Goal: Complete application form: Complete application form

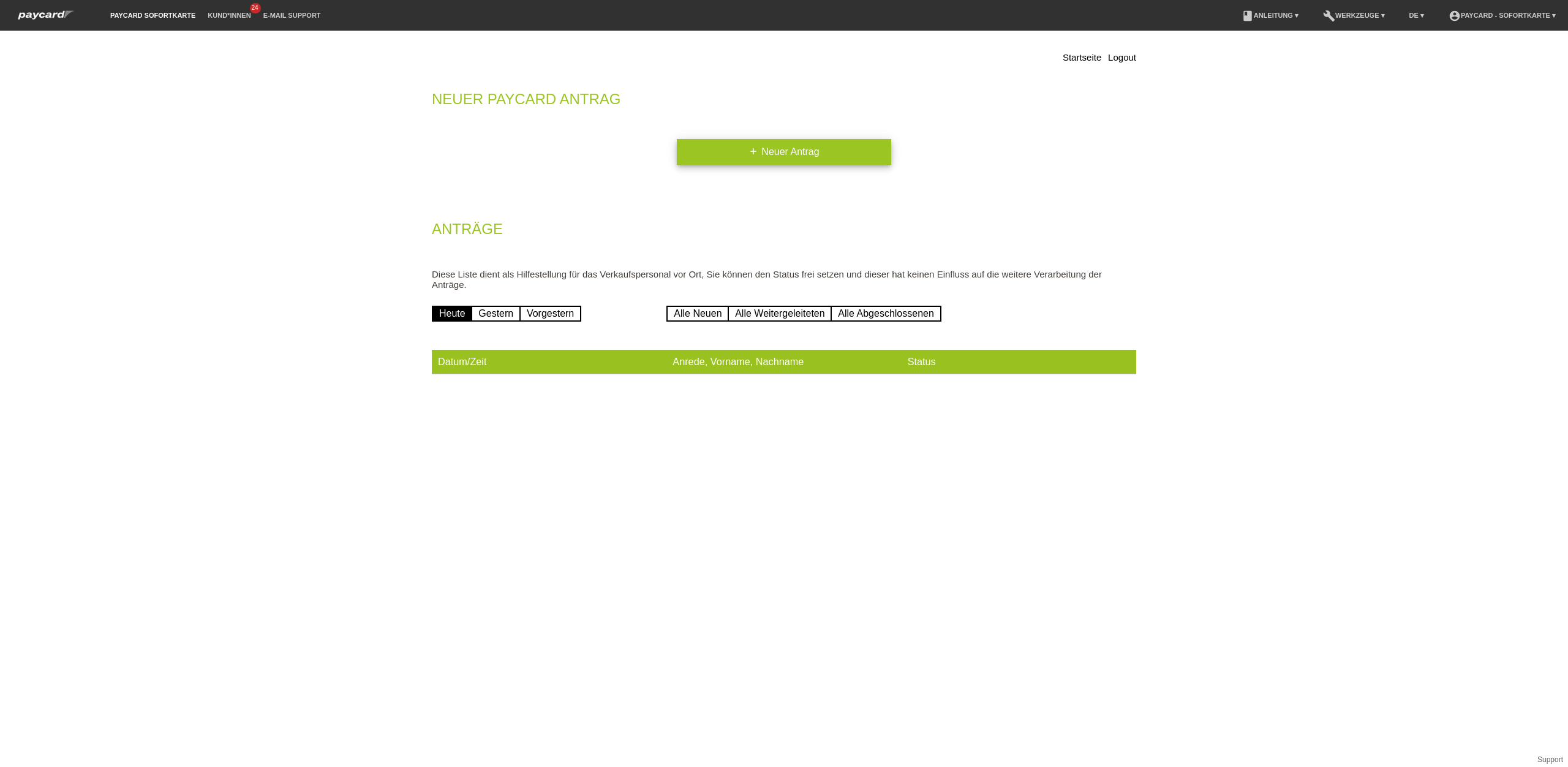
click at [787, 151] on link "add Neuer Antrag" at bounding box center [784, 151] width 214 height 26
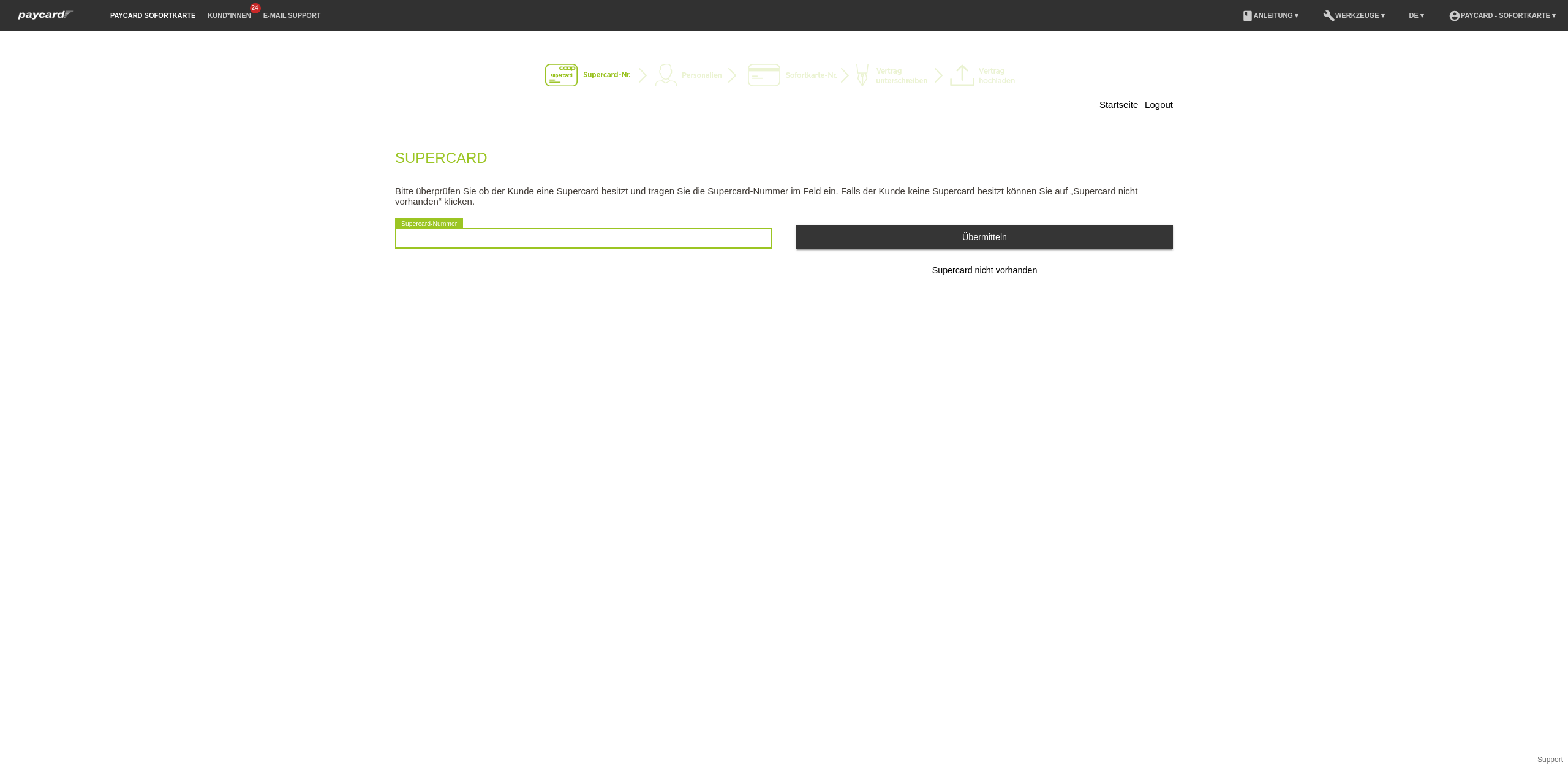
click at [566, 239] on input "text" at bounding box center [583, 238] width 377 height 20
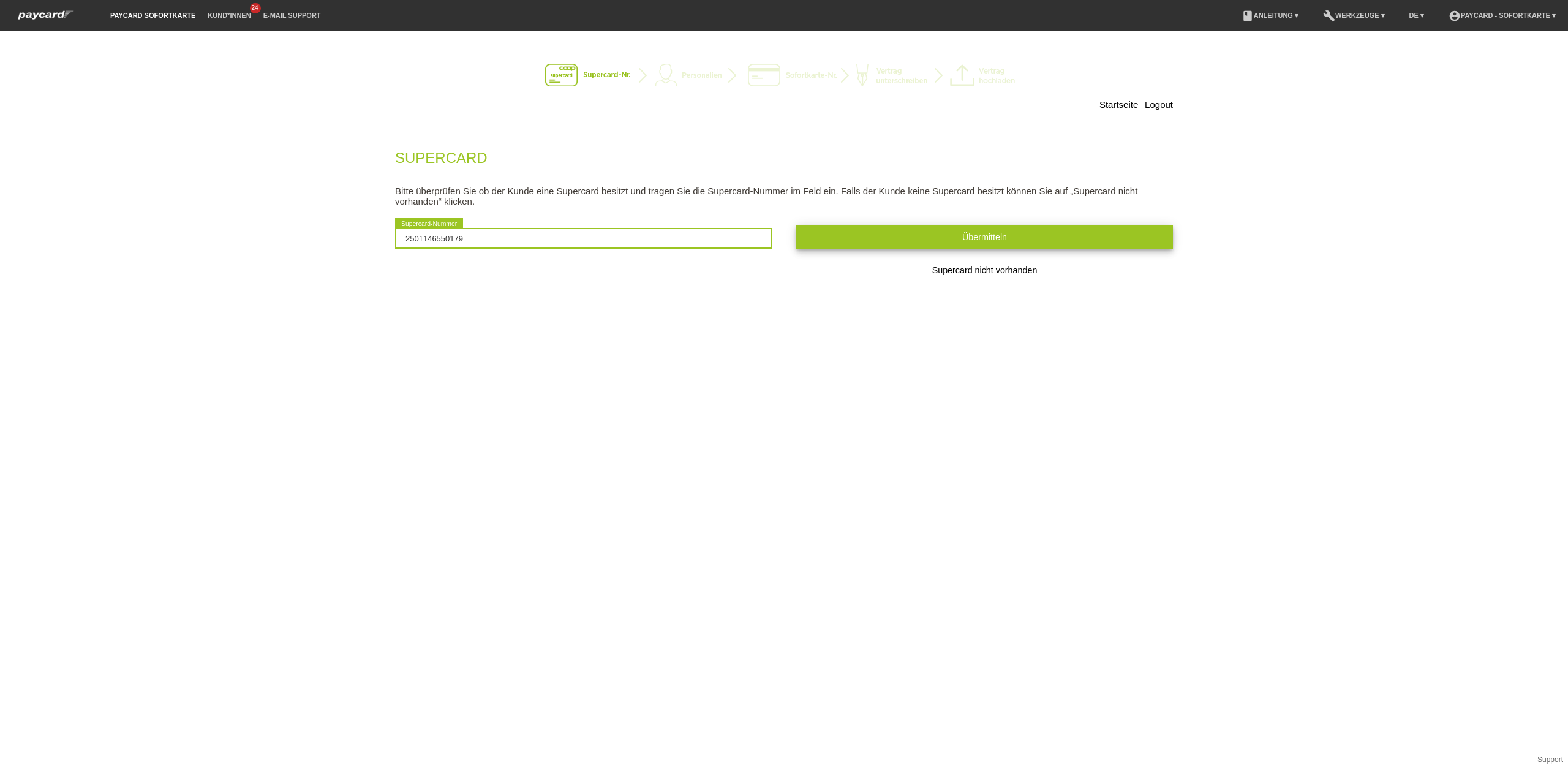
type input "2501146550179"
click at [889, 236] on button "Übermitteln" at bounding box center [984, 236] width 377 height 24
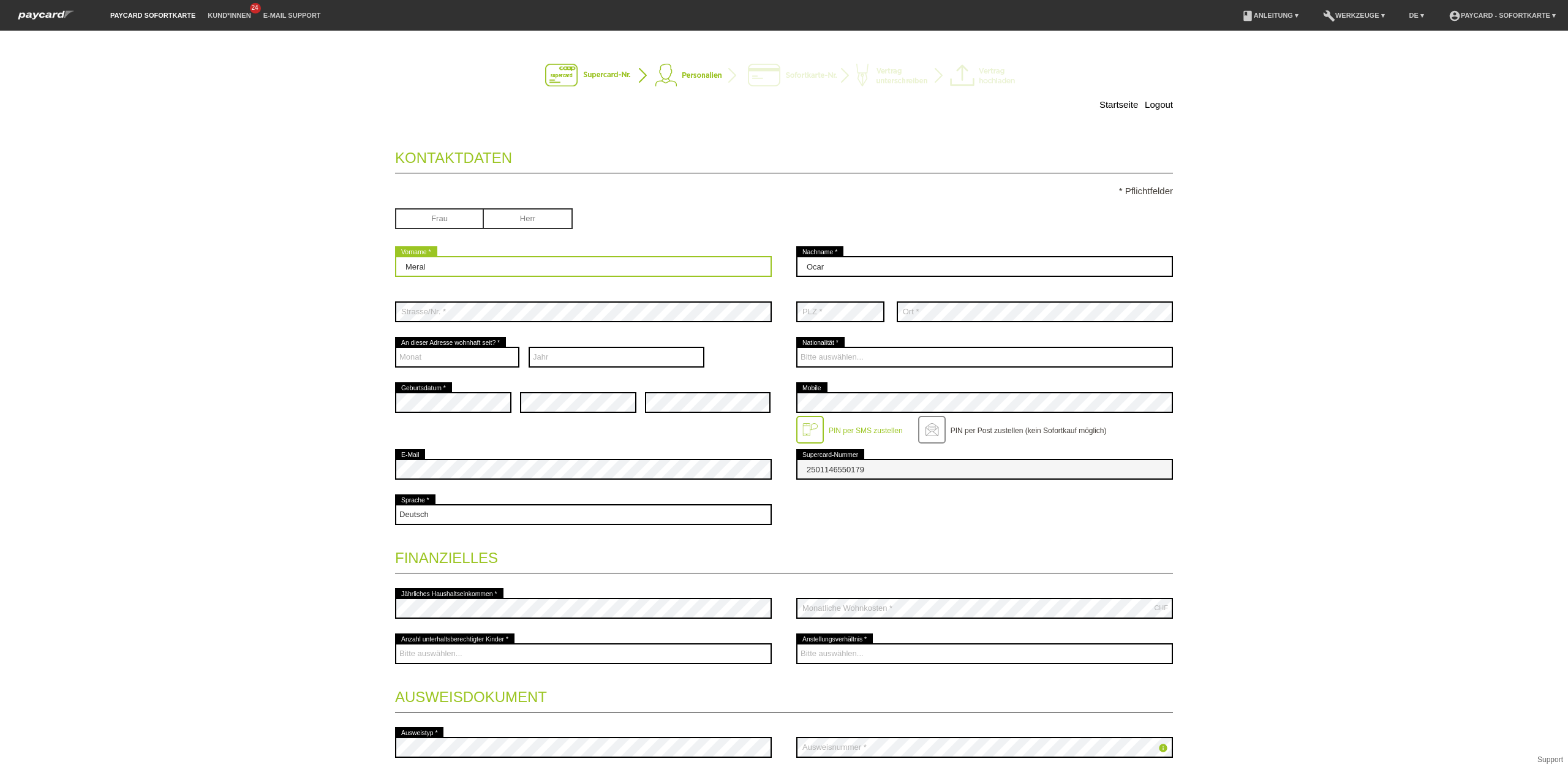
drag, startPoint x: 487, startPoint y: 267, endPoint x: 305, endPoint y: 254, distance: 182.5
click at [305, 254] on div "Startseite Logout Kontaktdaten * Pflichtfelder Frau Herr 01" at bounding box center [784, 399] width 1568 height 736
type input "Memis"
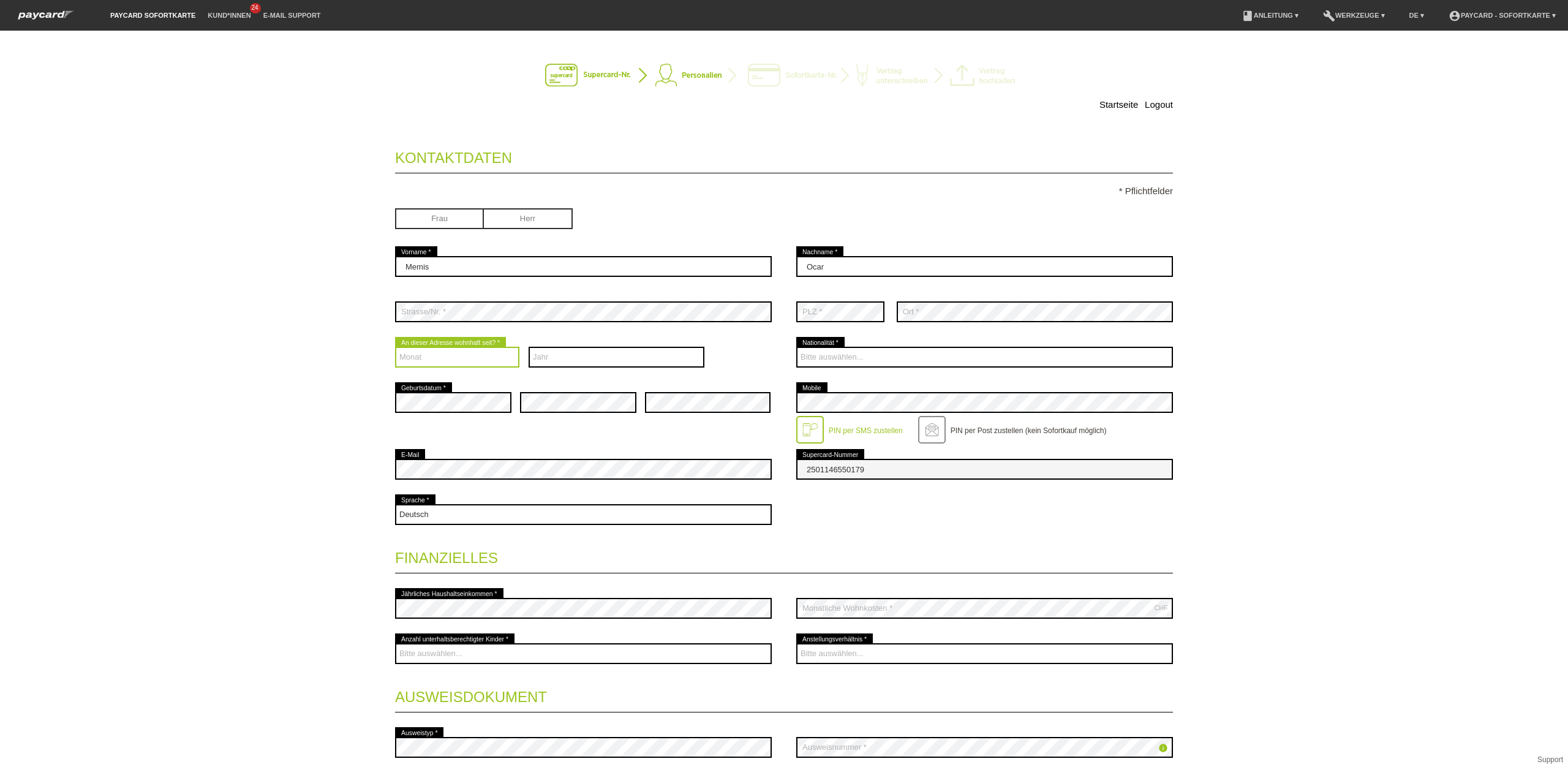
click at [502, 367] on select "Monat 01 02 03 04 05 06 07 08 09 10 11 12" at bounding box center [457, 357] width 124 height 20
select select "01"
click at [395, 348] on select "Monat 01 02 03 04 05 06 07 08 09 10 11 12" at bounding box center [457, 357] width 124 height 20
click at [602, 360] on select "Jahr 2025 2024 2023 2022 2021 2020 2019 2018 2017 2016" at bounding box center [616, 357] width 176 height 20
select select "2019"
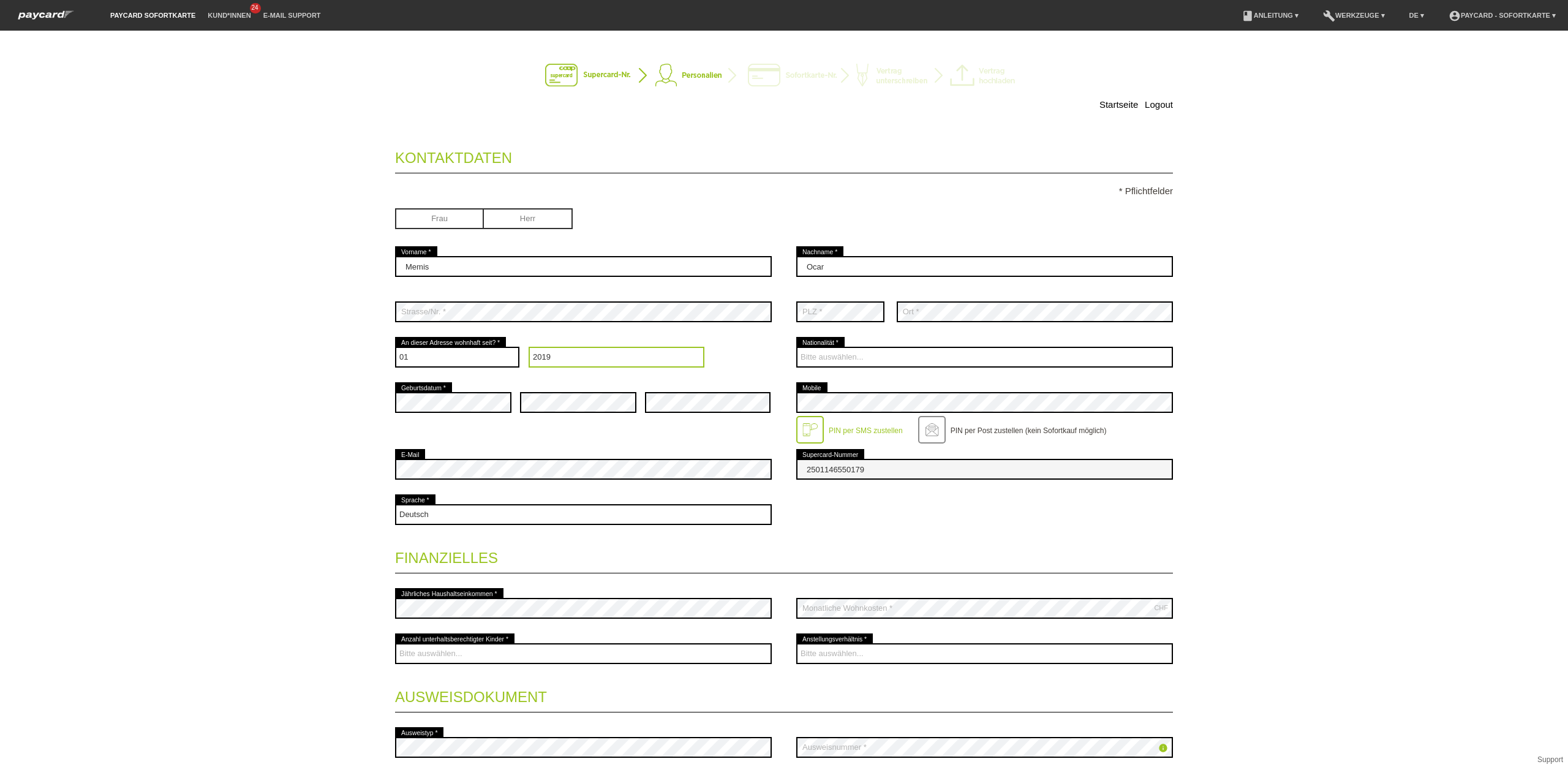
click at [528, 348] on select "Jahr 2025 2024 2023 2022 2021 2020 2019 2018 2017 2016" at bounding box center [616, 357] width 176 height 20
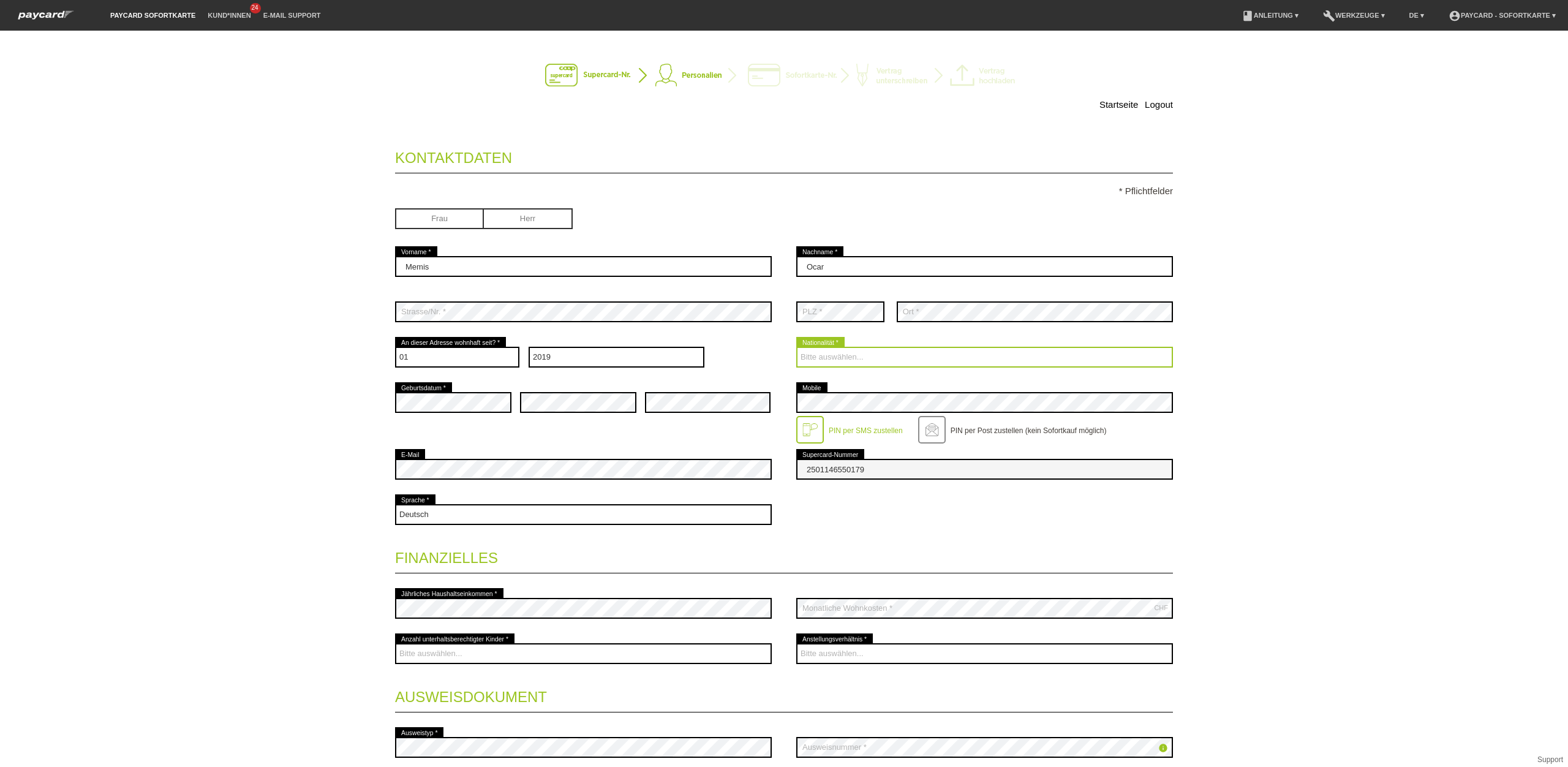
click at [871, 358] on select "Bitte auswählen... [GEOGRAPHIC_DATA] [GEOGRAPHIC_DATA] [GEOGRAPHIC_DATA] [GEOGR…" at bounding box center [984, 357] width 377 height 20
select select "CH"
click at [796, 348] on select "Bitte auswählen... [GEOGRAPHIC_DATA] [GEOGRAPHIC_DATA] [GEOGRAPHIC_DATA] [GEOGR…" at bounding box center [984, 357] width 377 height 20
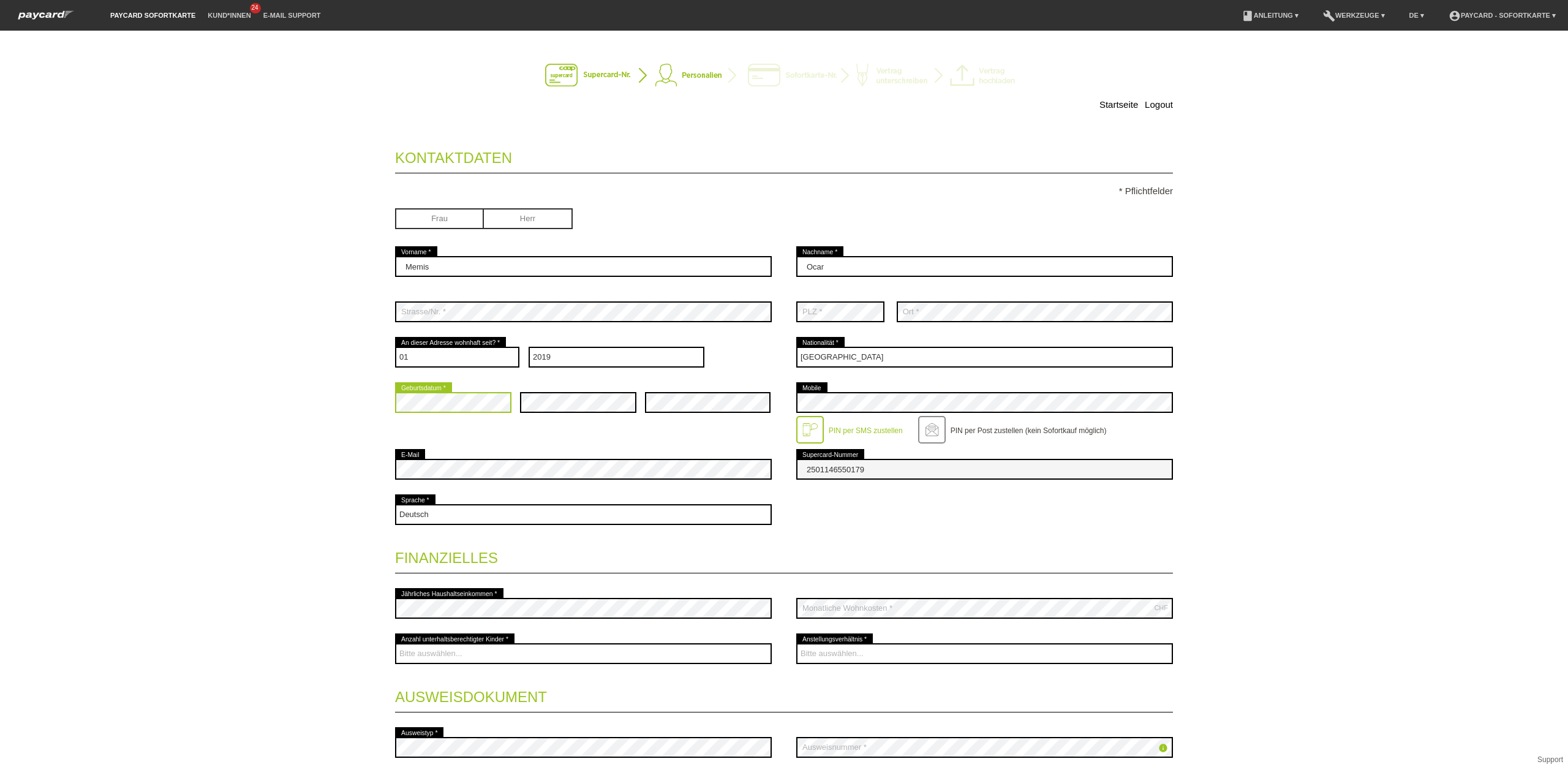
click at [318, 403] on div "Startseite Logout Kontaktdaten * Pflichtfelder Frau Herr 01" at bounding box center [784, 399] width 1568 height 736
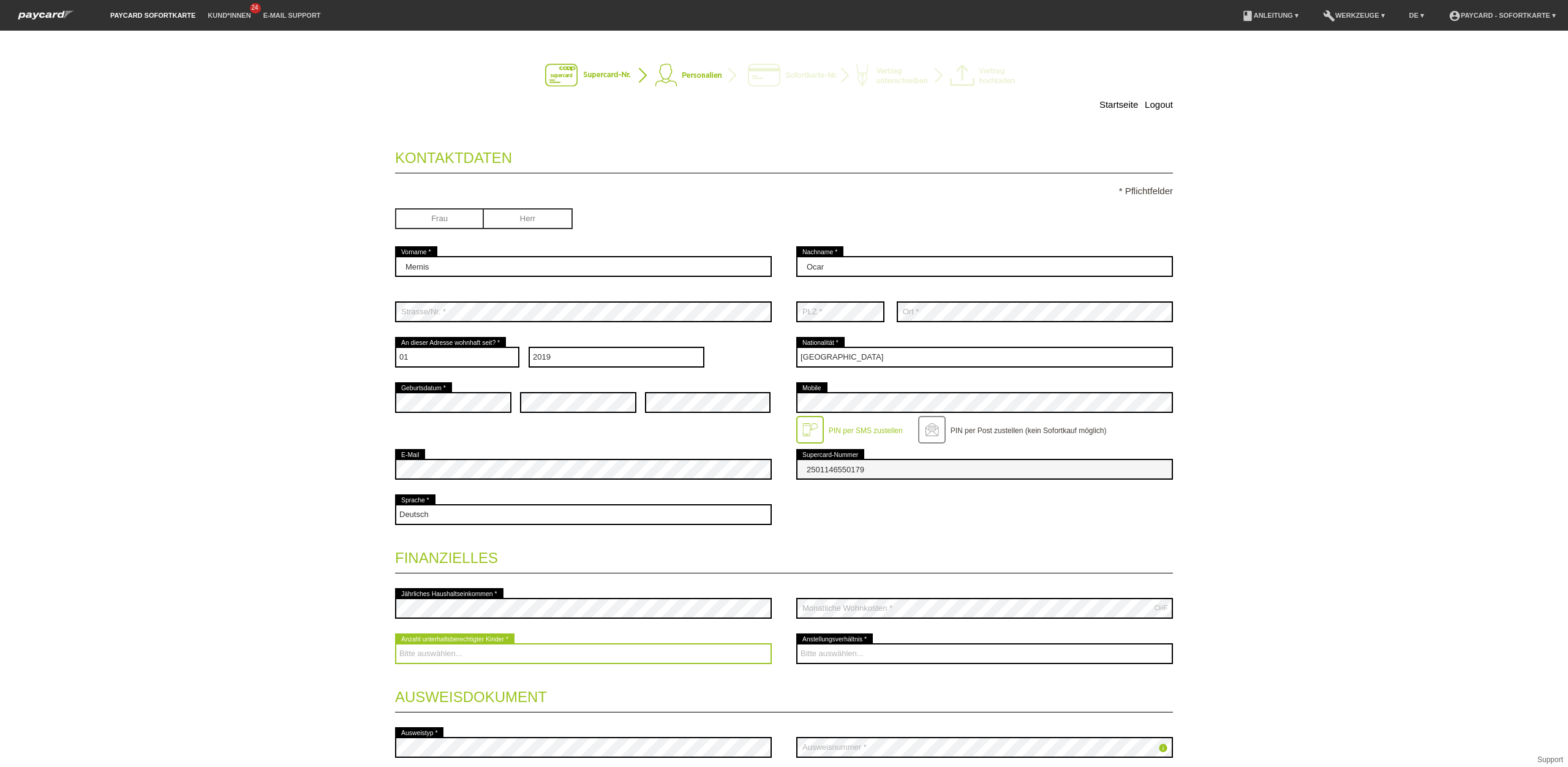
click at [561, 662] on select "Bitte auswählen... 0 1 2 3 4 5 6 7 8 9" at bounding box center [583, 654] width 377 height 20
select select "2"
click at [395, 645] on select "Bitte auswählen... 0 1 2 3 4 5 6 7 8 9" at bounding box center [583, 654] width 377 height 20
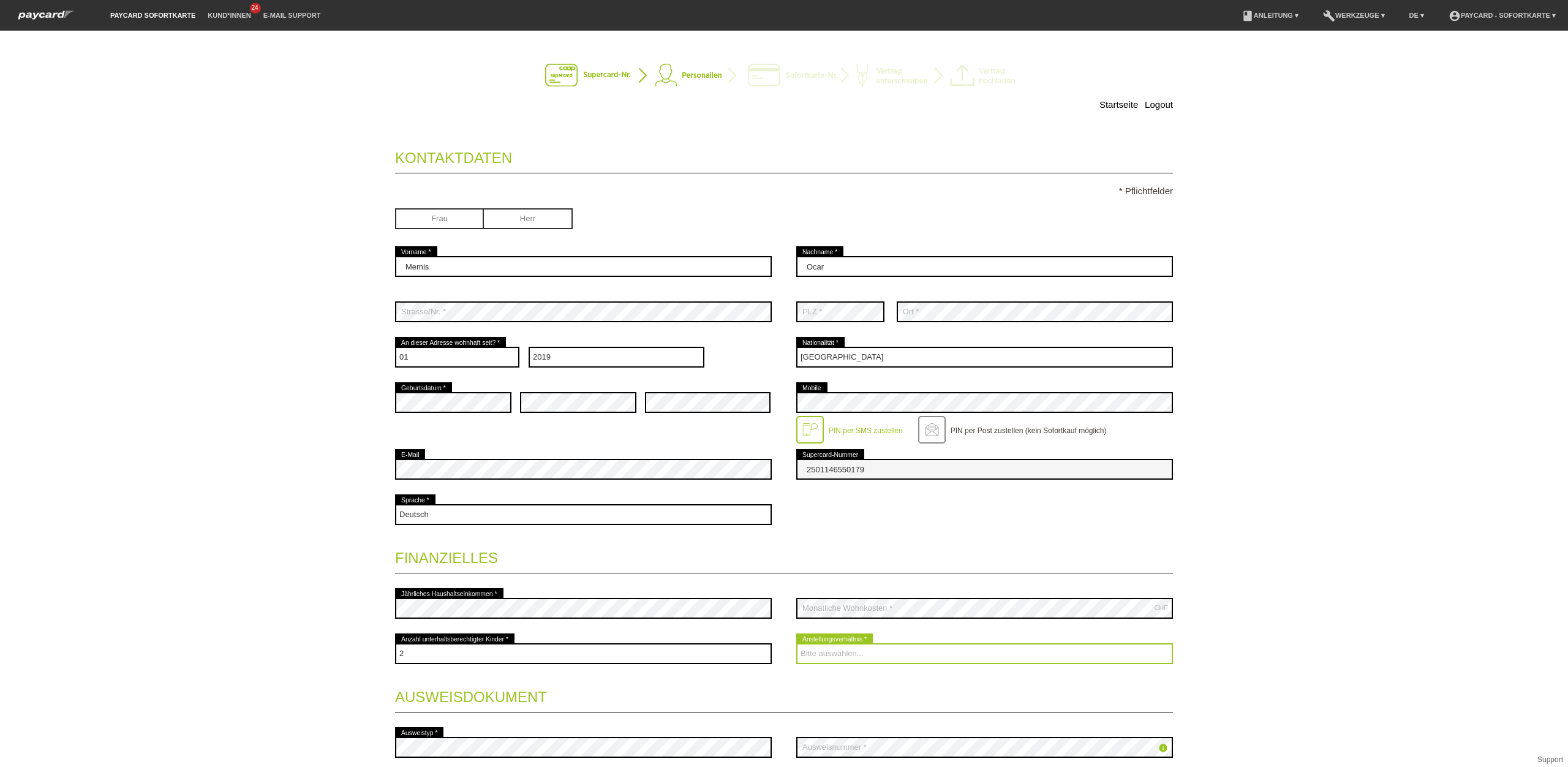
click at [841, 660] on select "Bitte auswählen... Unbefristet Befristet Lehrling/Student Pensioniert Nicht arb…" at bounding box center [984, 654] width 377 height 20
select select "UNLIMITED"
click at [796, 645] on select "Bitte auswählen... Unbefristet Befristet Lehrling/Student Pensioniert Nicht arb…" at bounding box center [984, 654] width 377 height 20
click at [1256, 423] on div "Startseite Logout Kontaktdaten * Pflichtfelder Frau Herr 01" at bounding box center [784, 399] width 1568 height 736
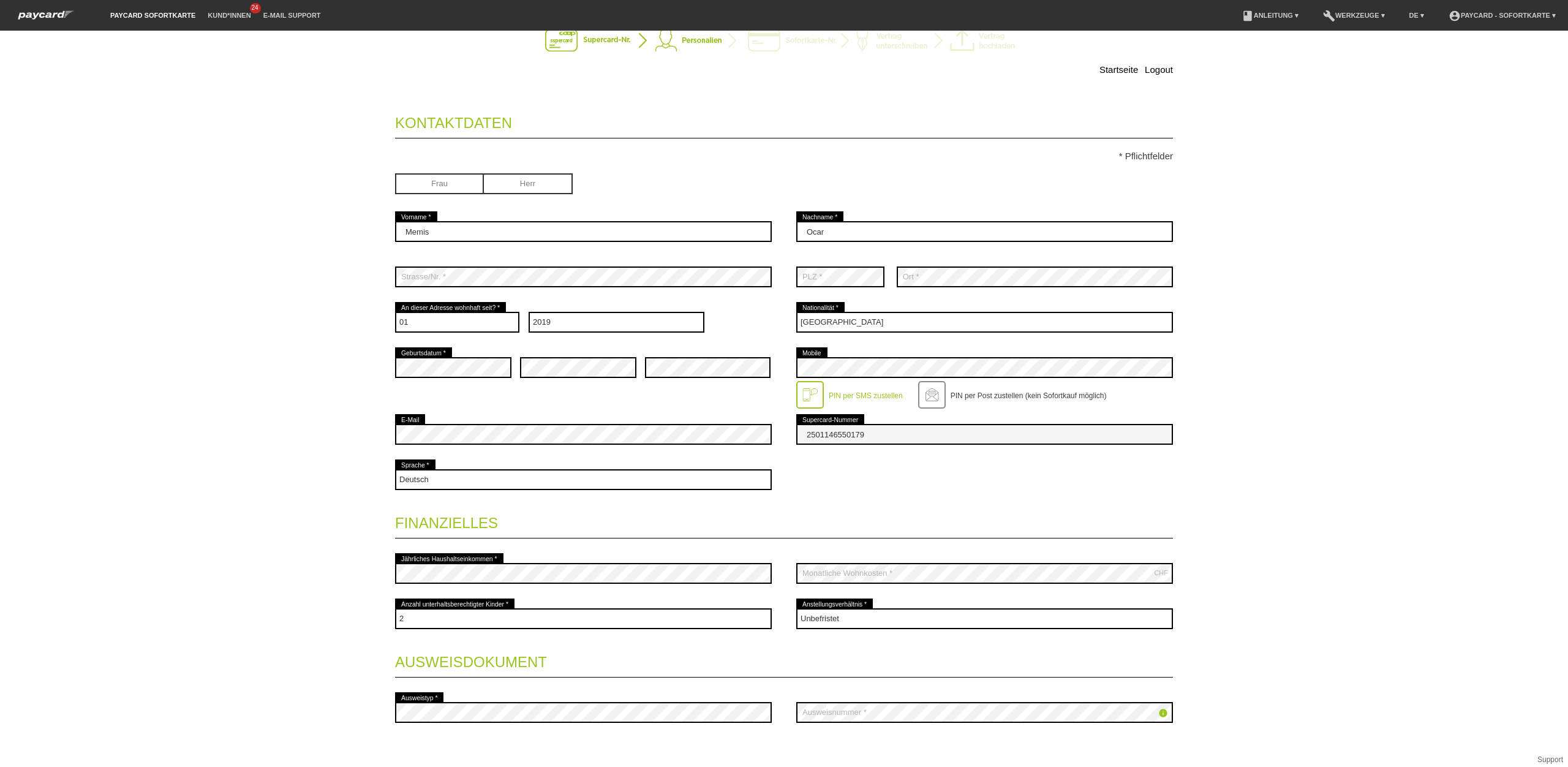
scroll to position [114, 0]
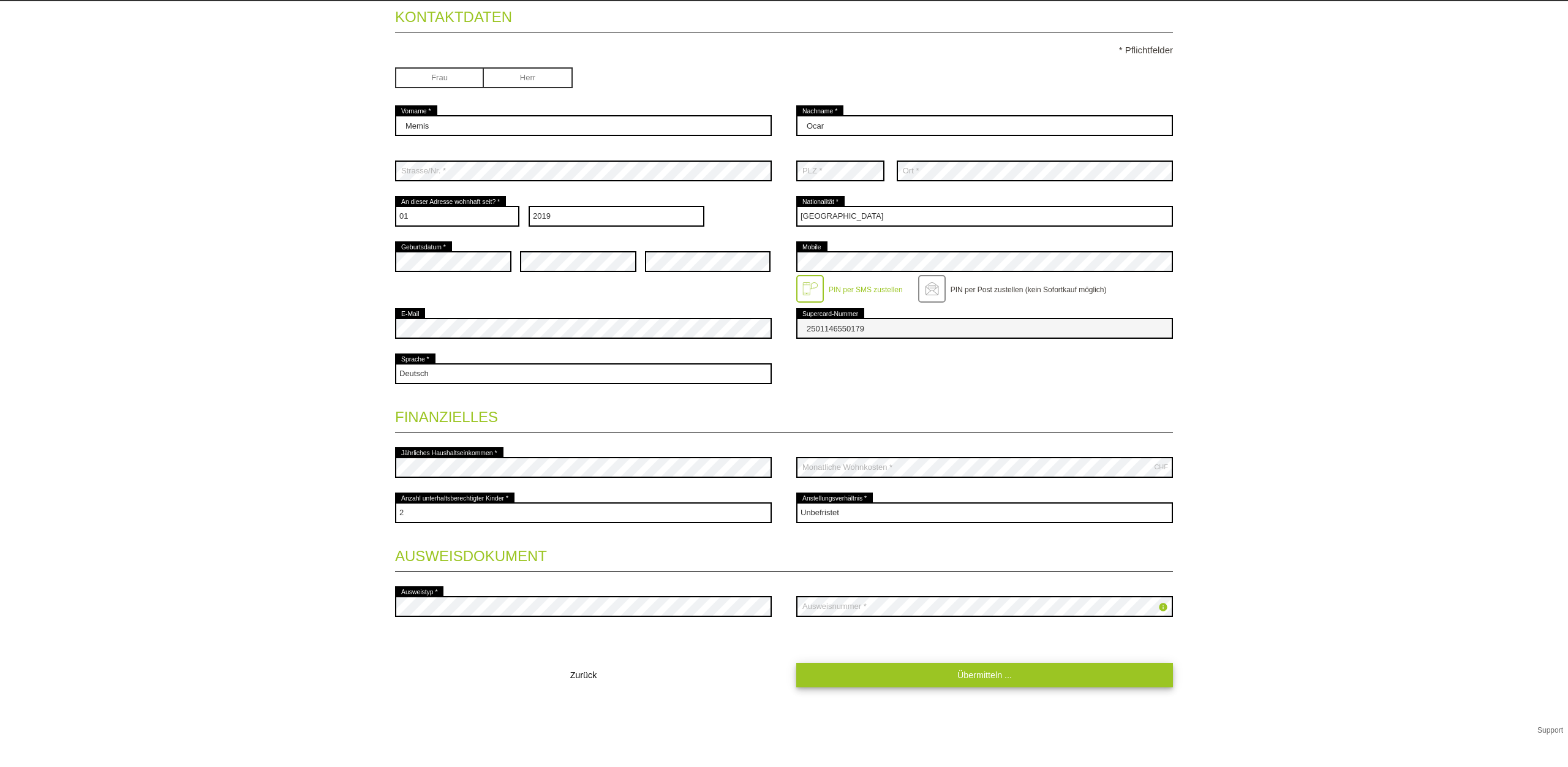
click at [998, 679] on fieldset "Kontaktdaten * Pflichtfelder Frau Herr Memis error Vorname * Ocar error 01" at bounding box center [784, 372] width 778 height 692
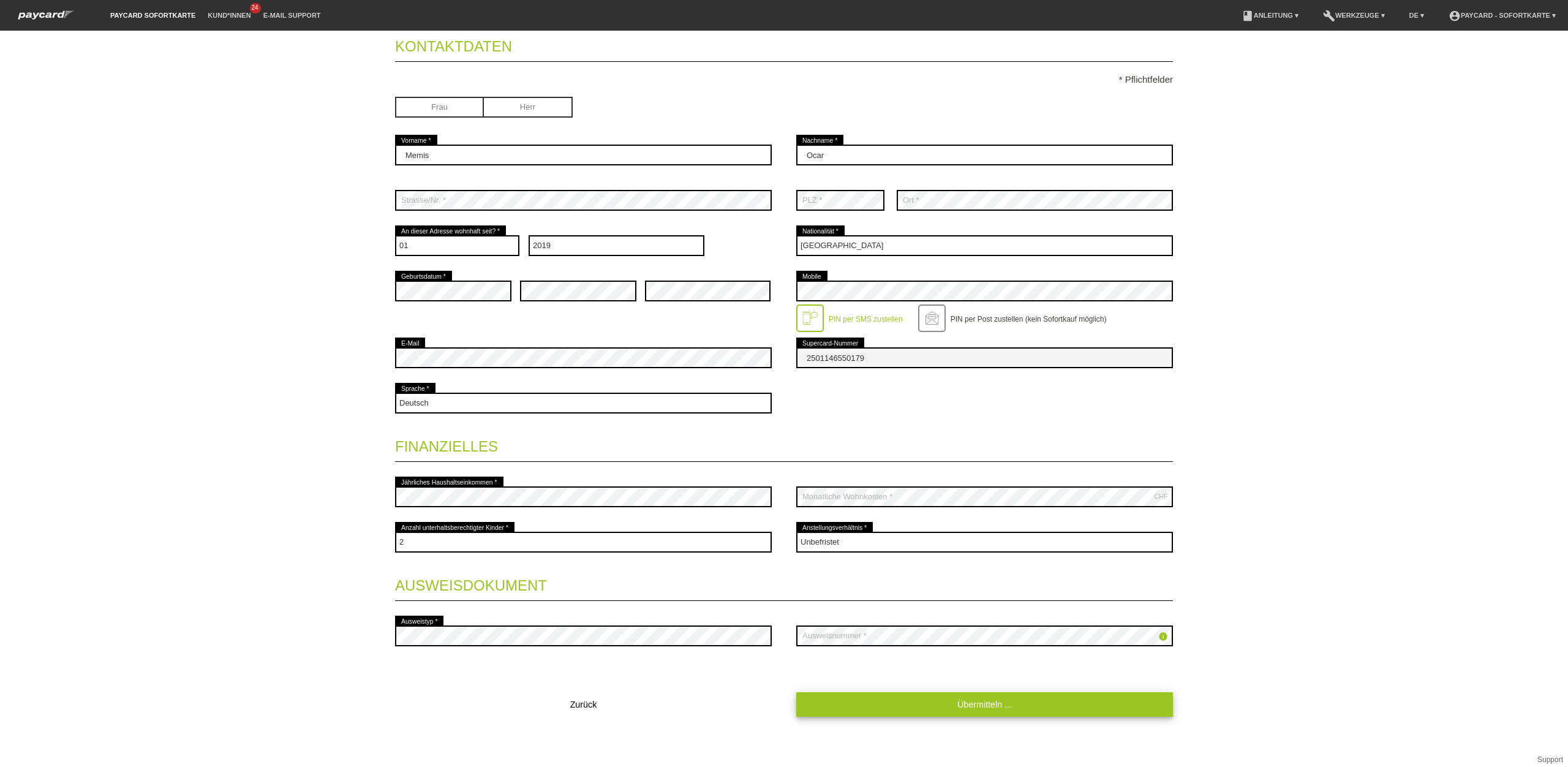
click at [989, 706] on link "Übermitteln ..." at bounding box center [984, 704] width 377 height 24
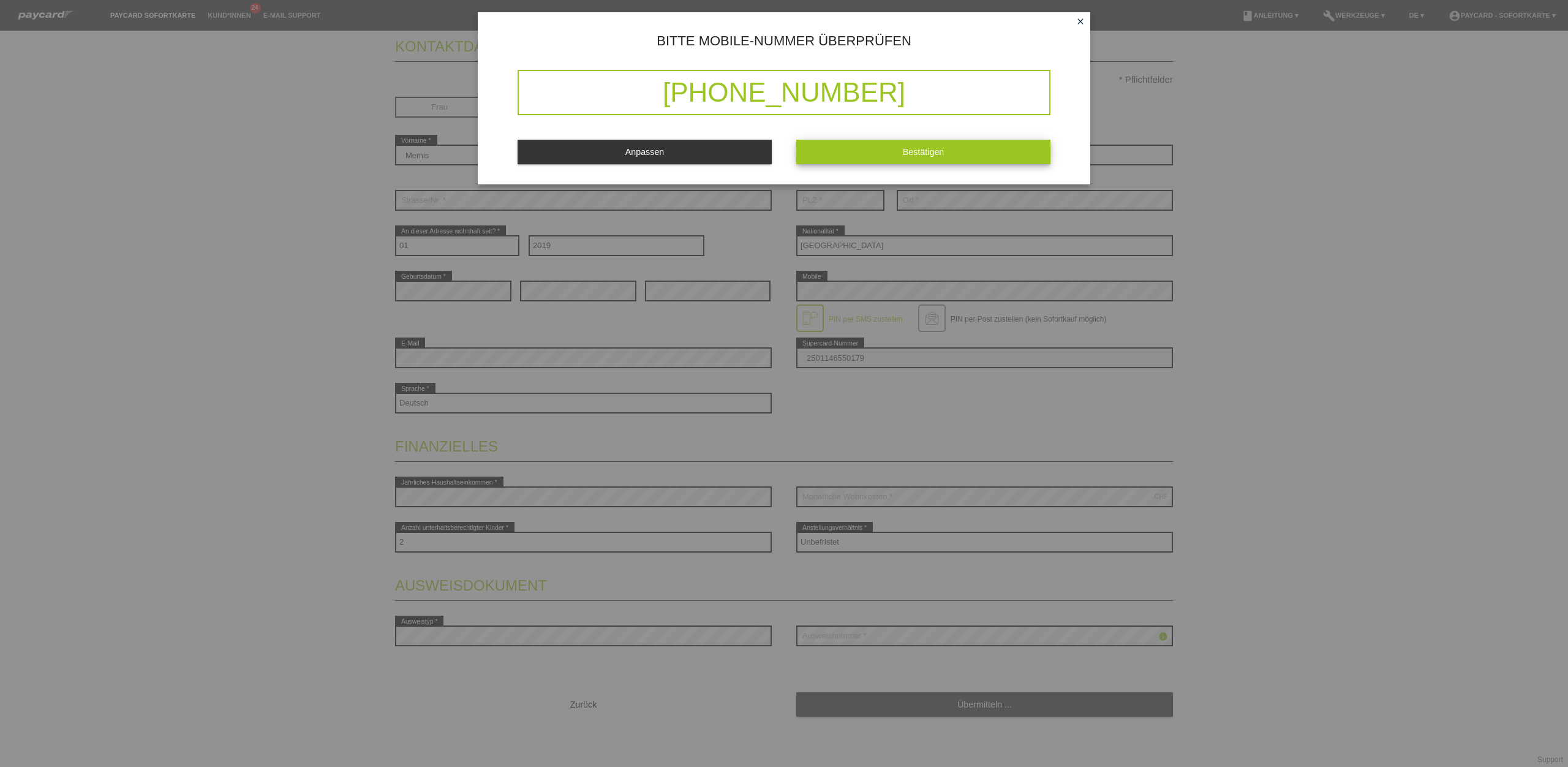
click at [931, 157] on span "Bestätigen" at bounding box center [923, 151] width 42 height 10
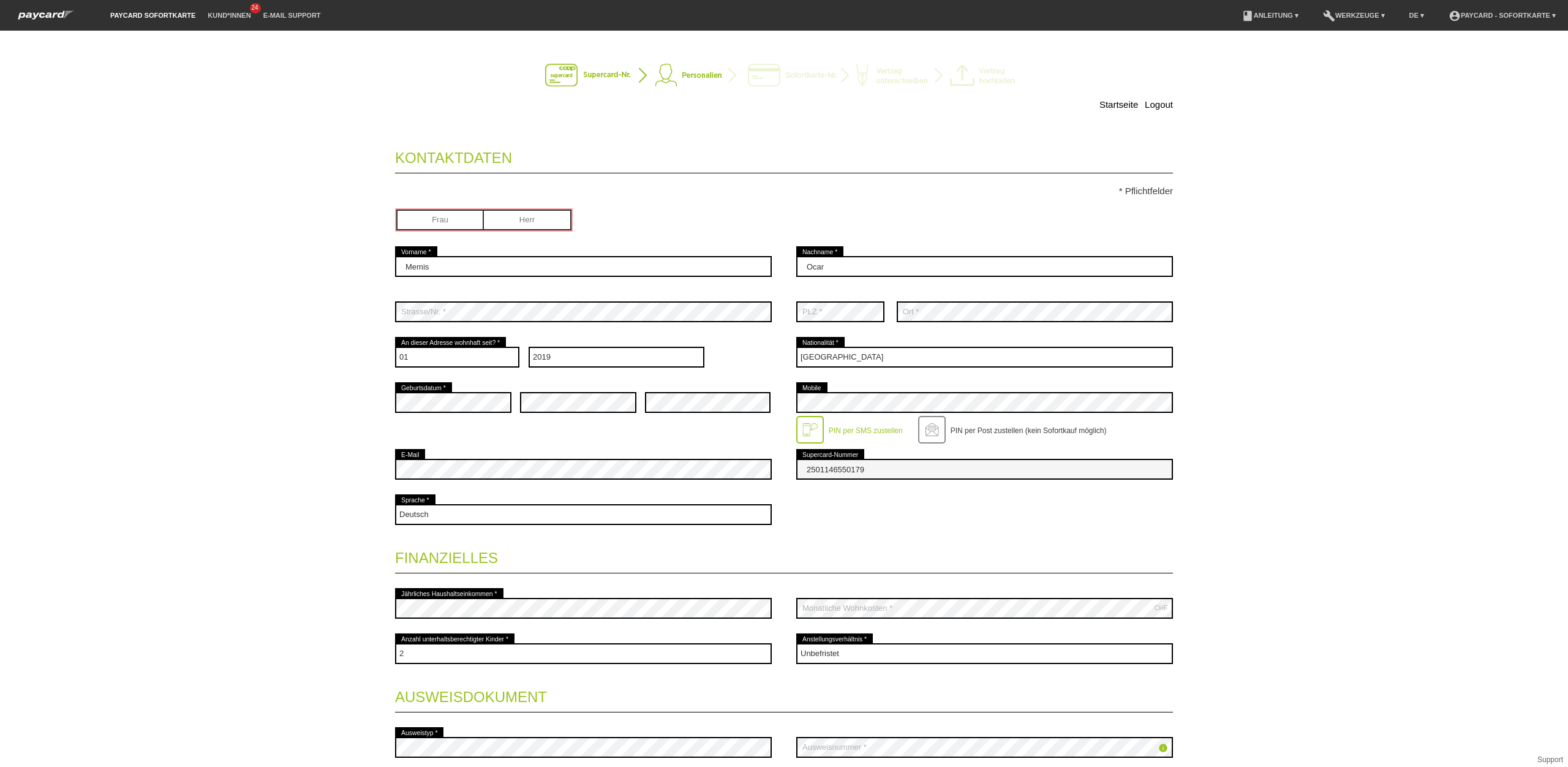
scroll to position [0, 0]
click at [544, 220] on input "radio" at bounding box center [528, 218] width 88 height 18
radio input "true"
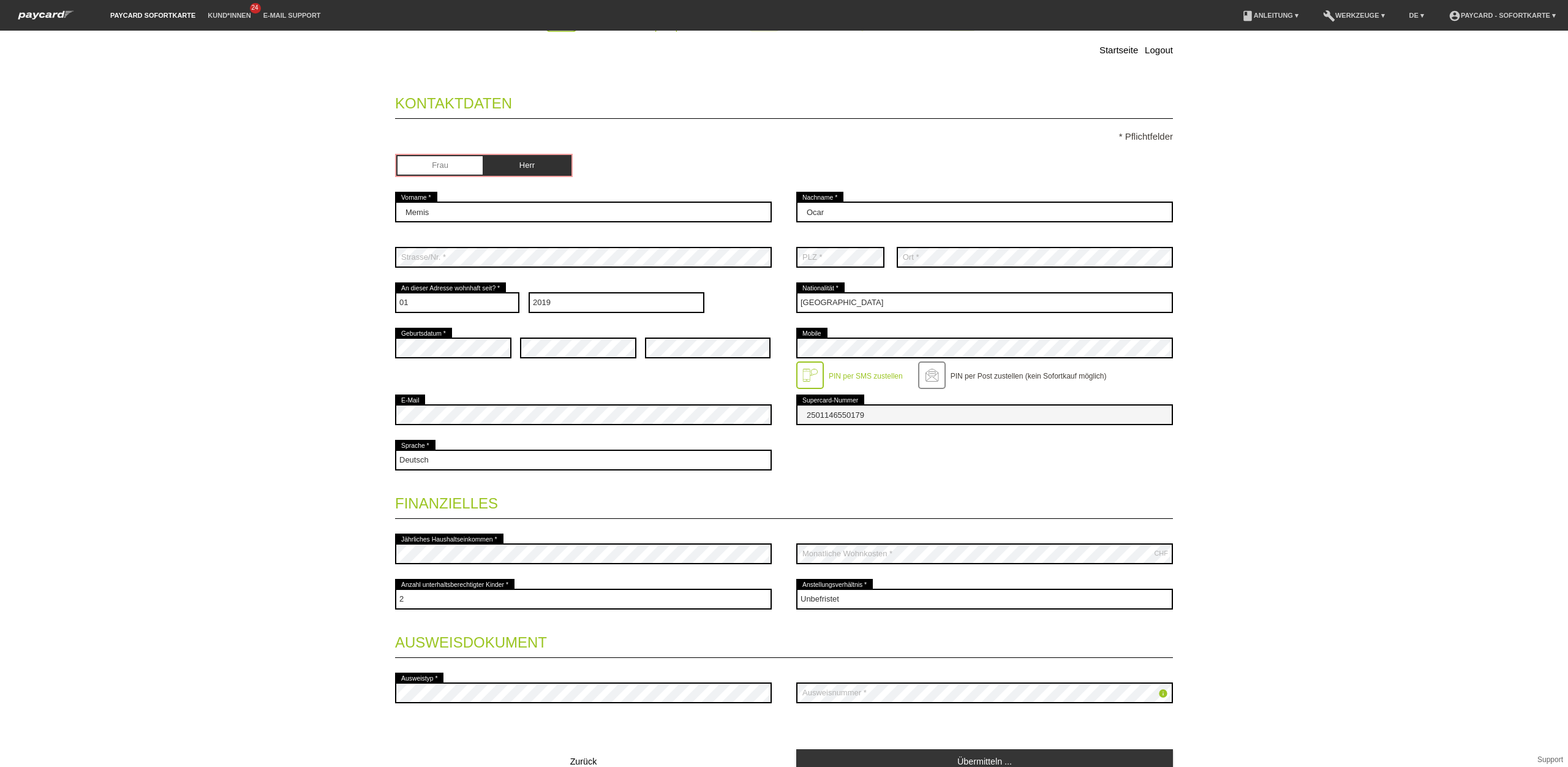
scroll to position [114, 0]
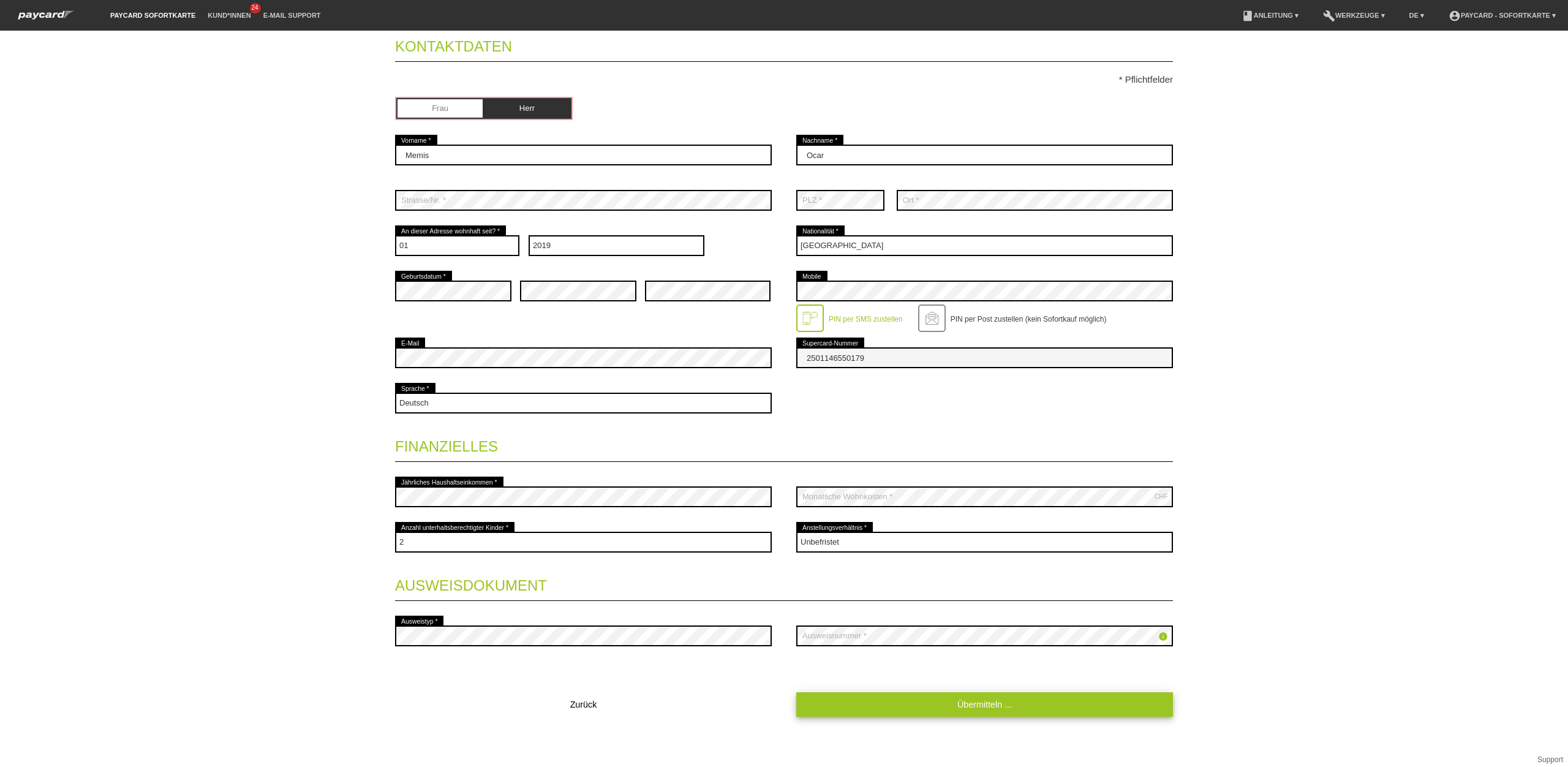
click at [952, 708] on link "Übermitteln ..." at bounding box center [984, 704] width 377 height 24
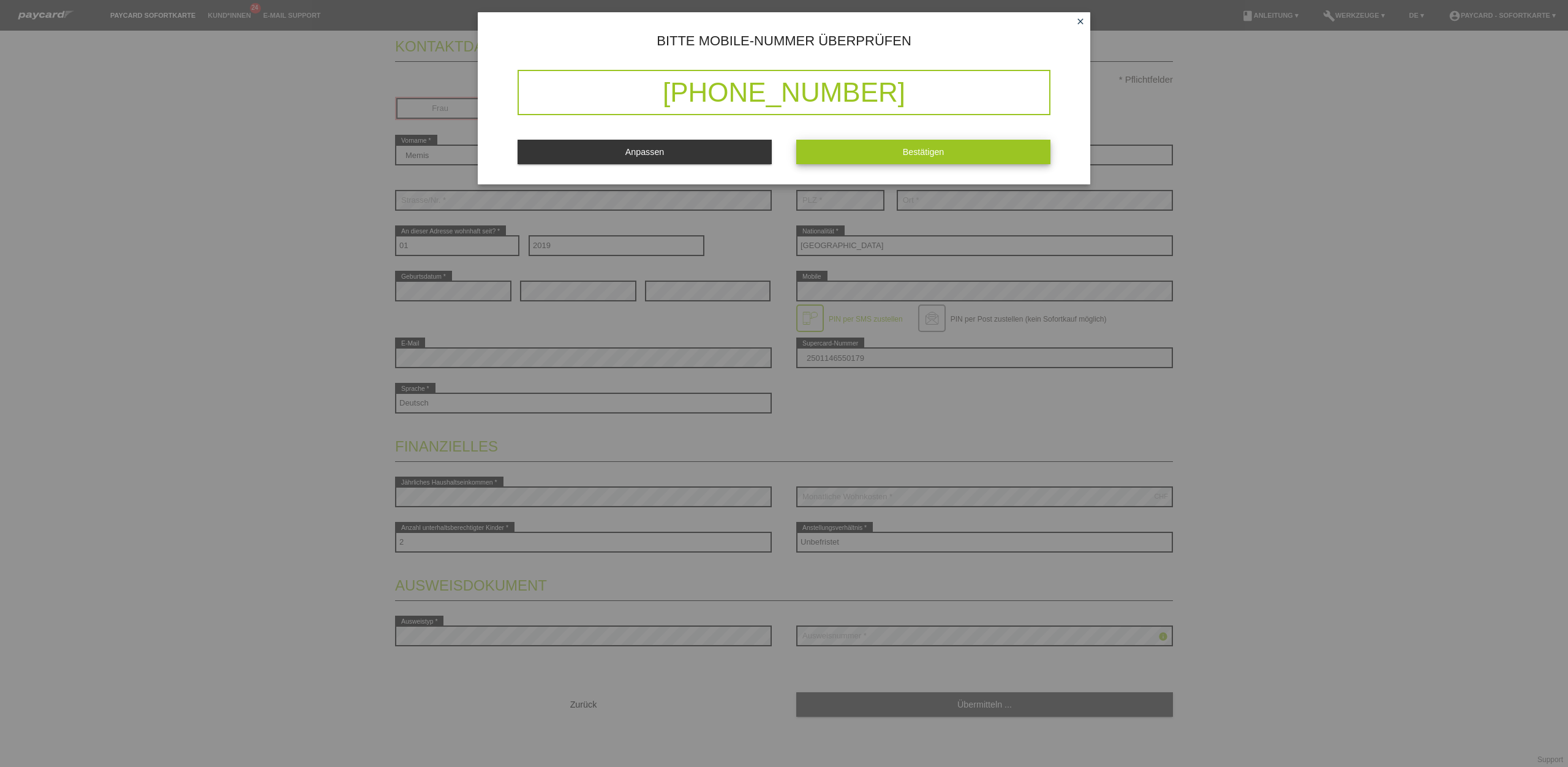
click at [908, 160] on button "Bestätigen" at bounding box center [923, 151] width 254 height 24
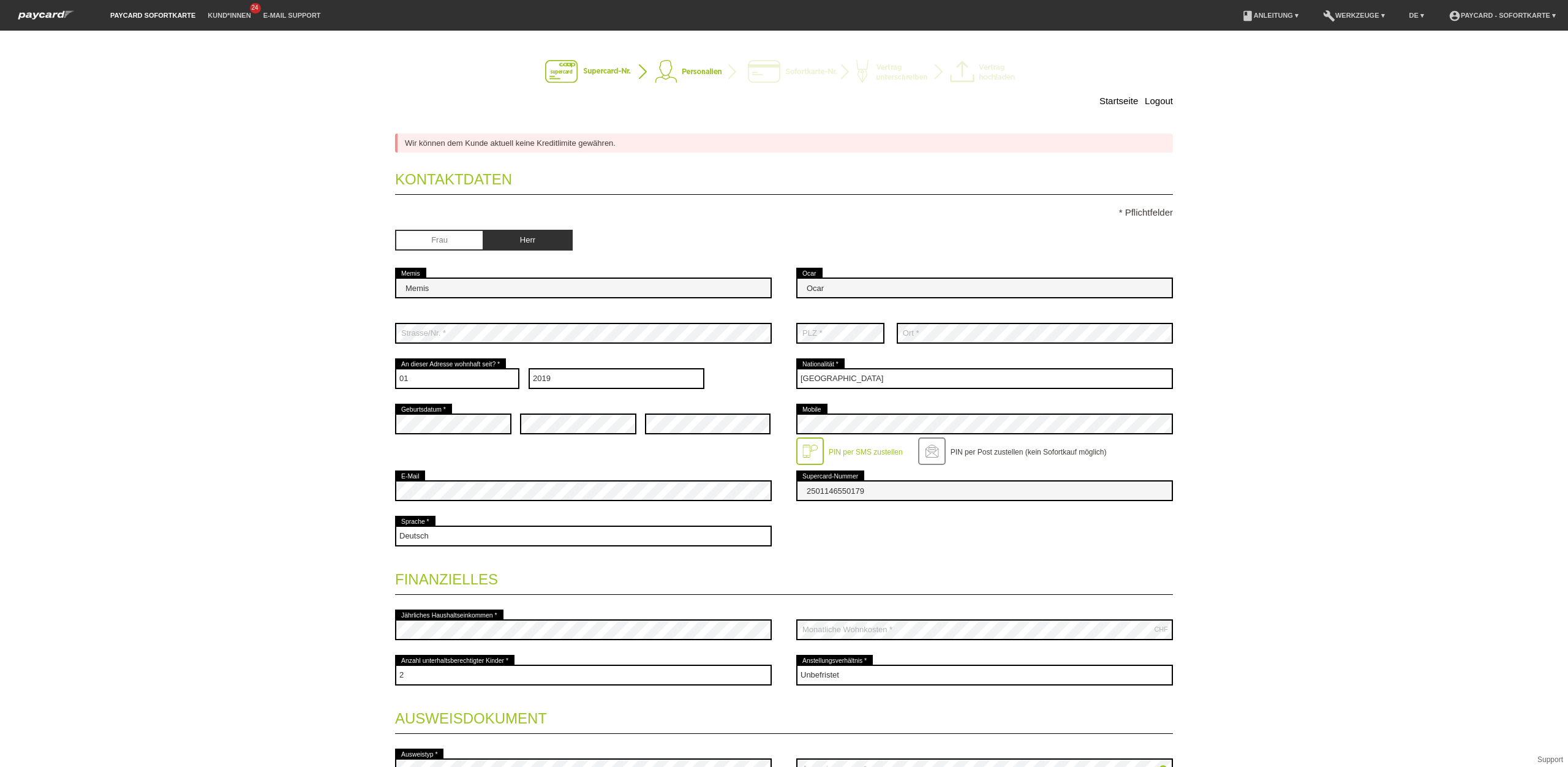
scroll to position [0, 0]
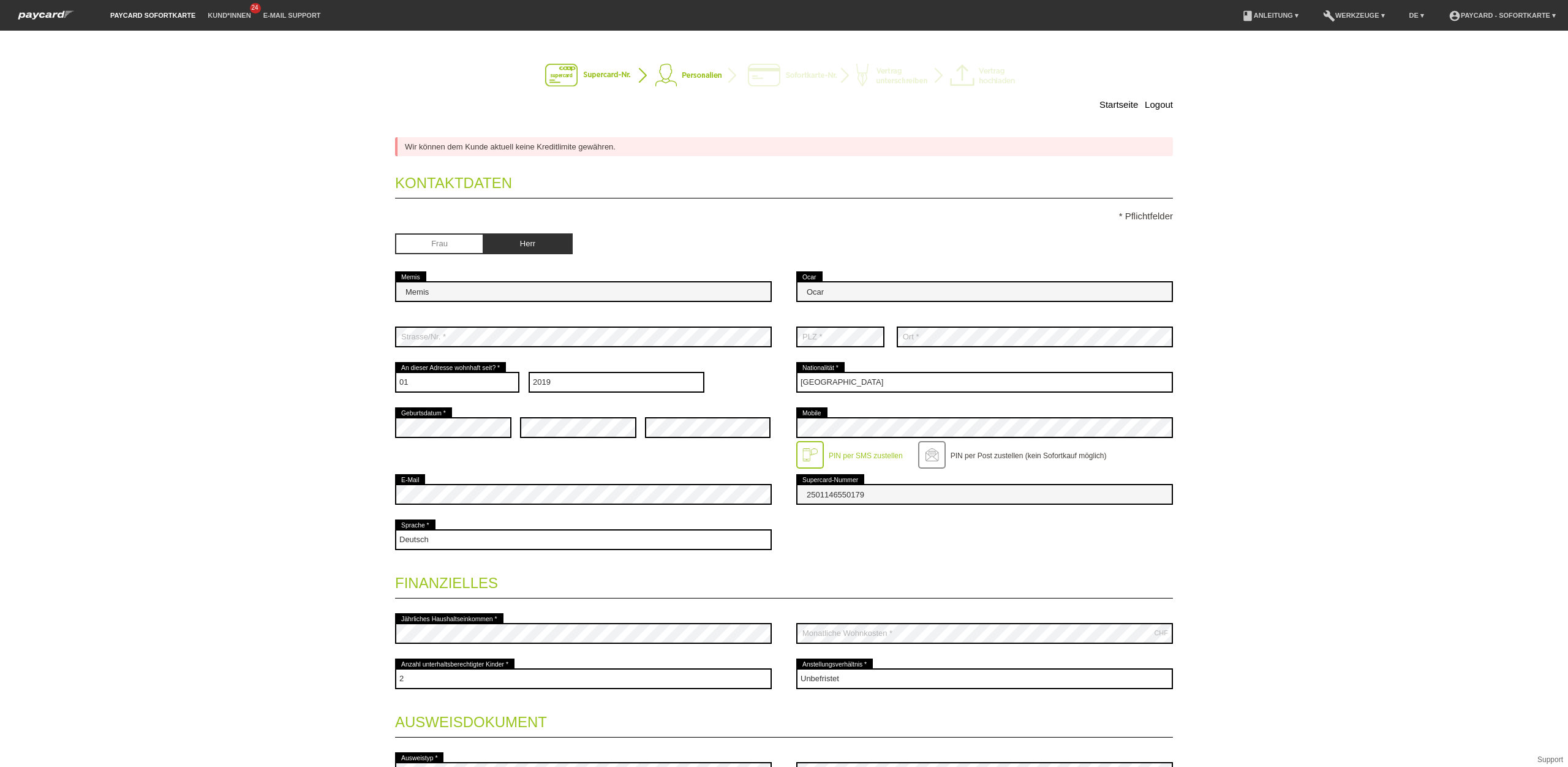
click at [461, 247] on input "radio" at bounding box center [439, 242] width 89 height 18
radio input "true"
drag, startPoint x: 465, startPoint y: 303, endPoint x: 458, endPoint y: 299, distance: 8.1
click at [457, 299] on input "Memis" at bounding box center [583, 291] width 377 height 20
drag, startPoint x: 464, startPoint y: 293, endPoint x: 0, endPoint y: 299, distance: 464.0
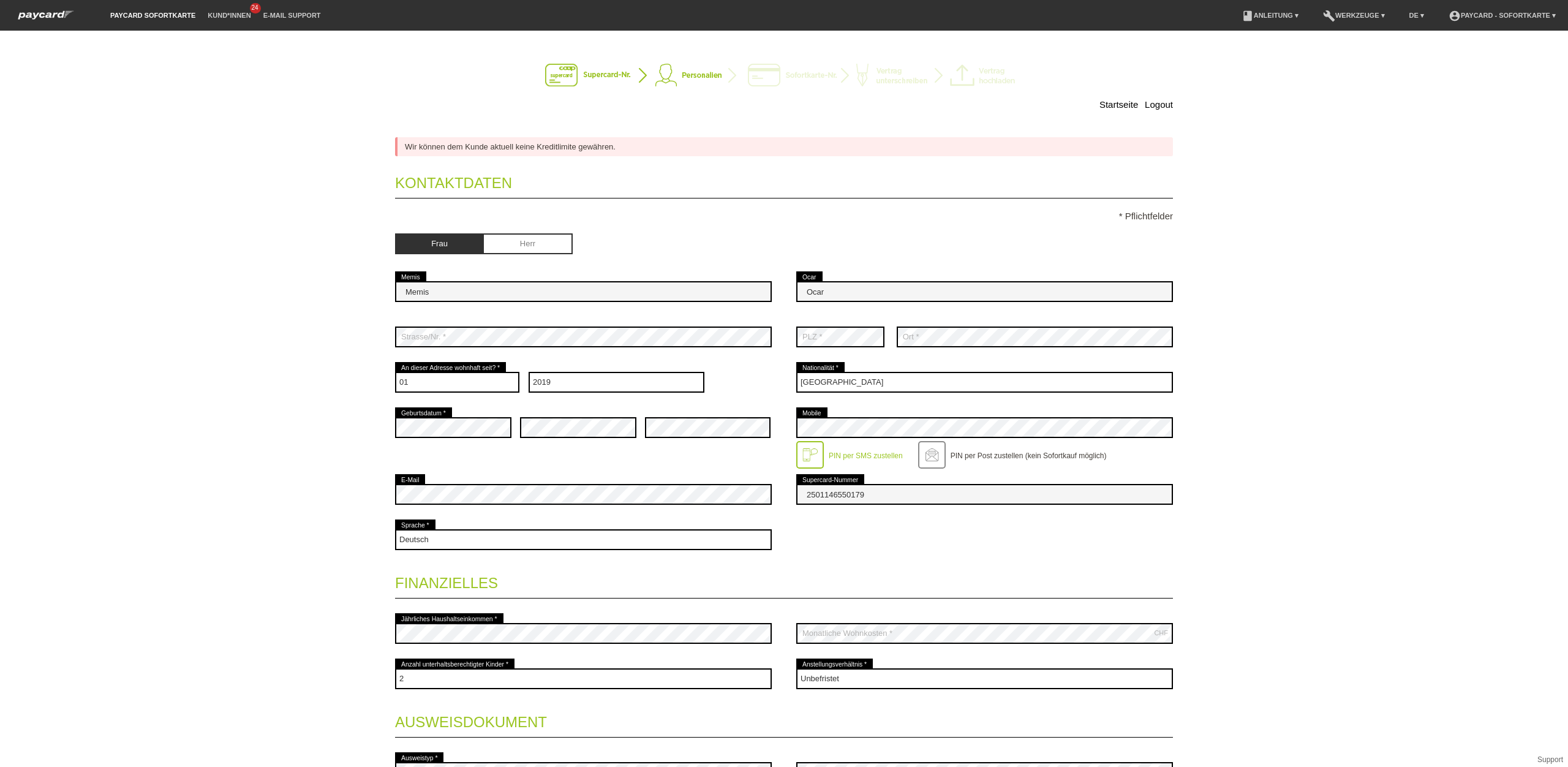
click at [0, 302] on div "Startseite Logout Wir können dem Kunde aktuell keine Kreditlimite gewähren. Kon…" at bounding box center [784, 399] width 1568 height 736
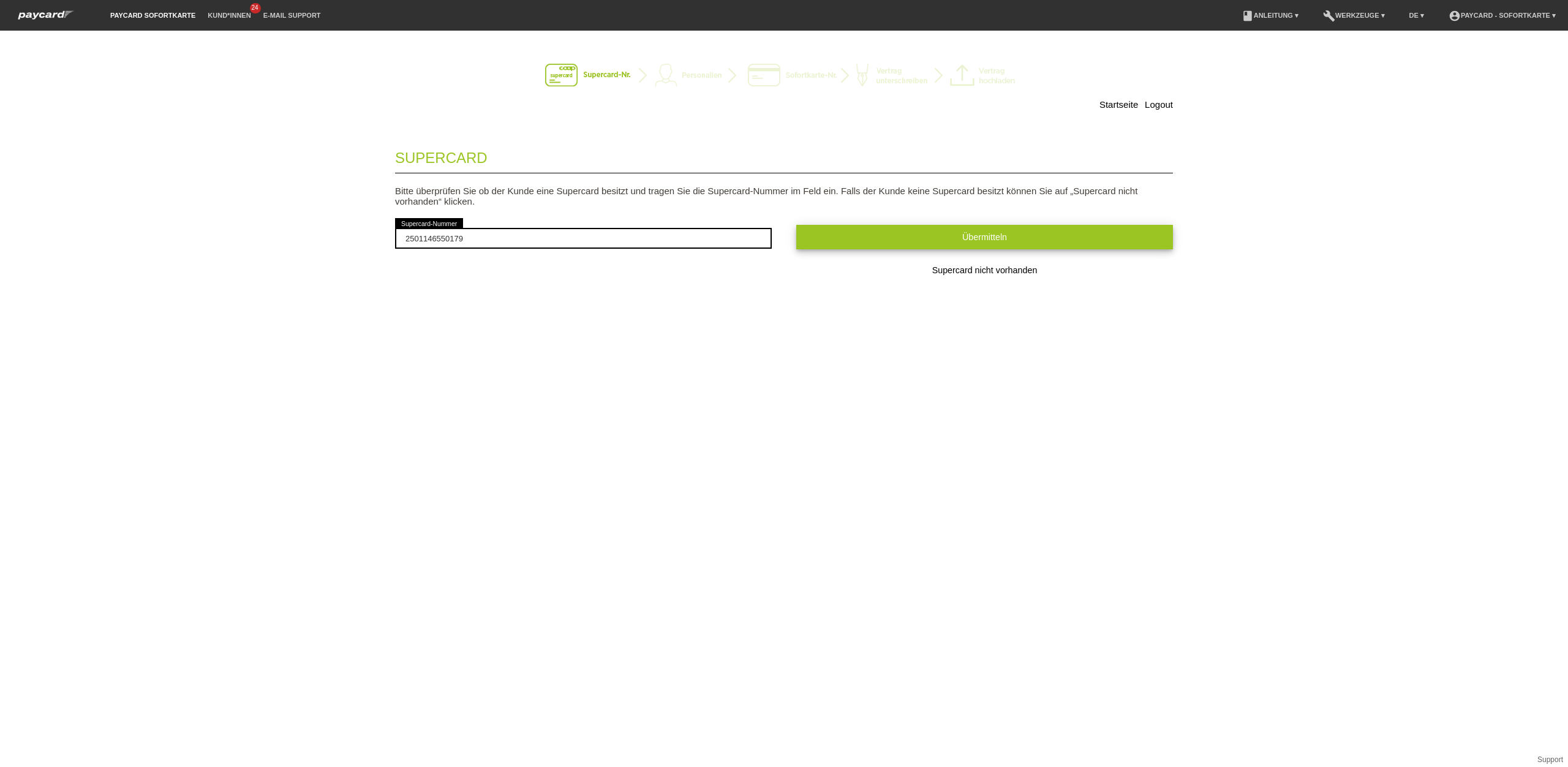
click at [999, 242] on span "Übermitteln" at bounding box center [984, 236] width 45 height 10
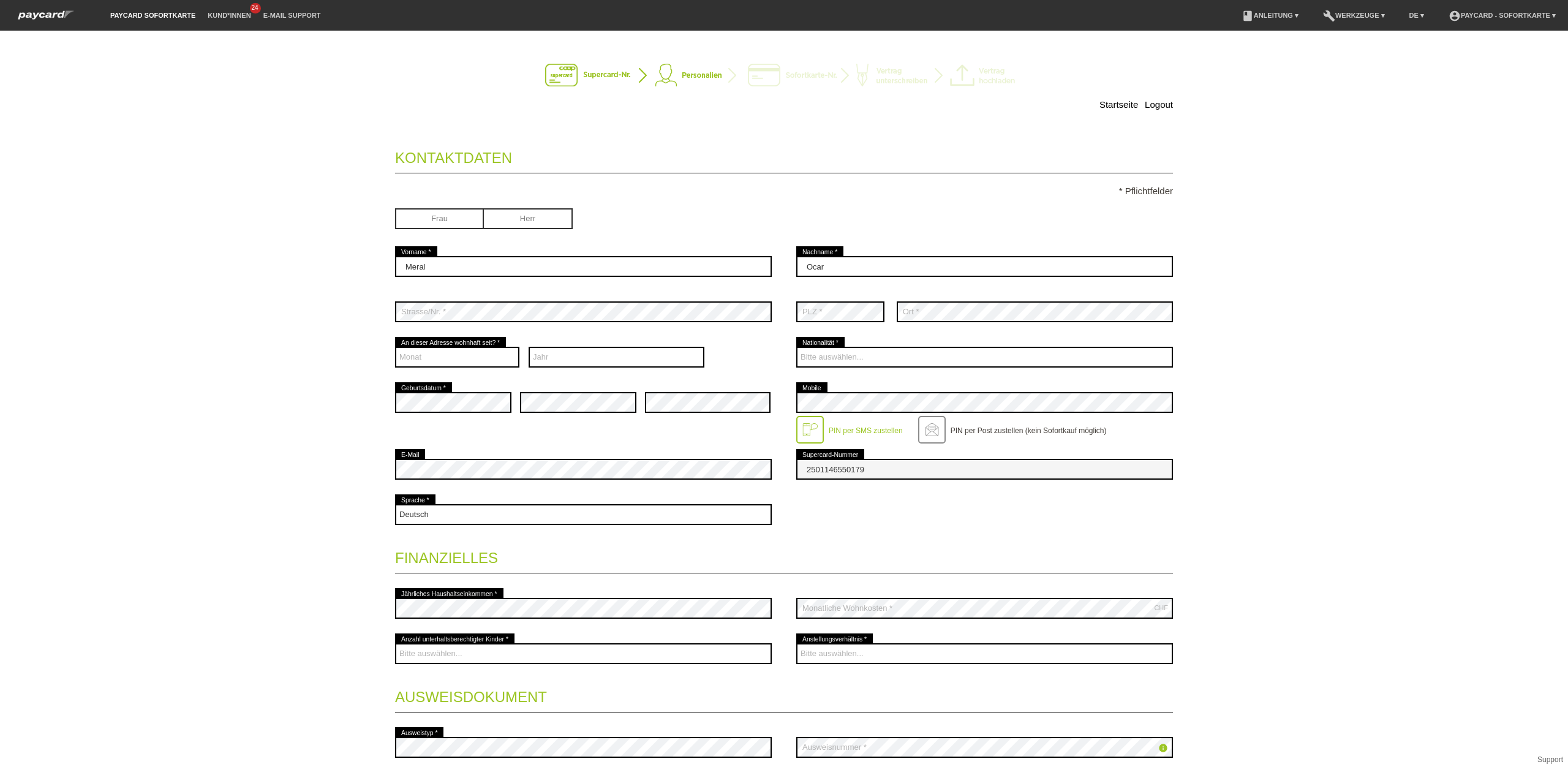
click at [447, 221] on input "radio" at bounding box center [439, 217] width 89 height 18
radio input "true"
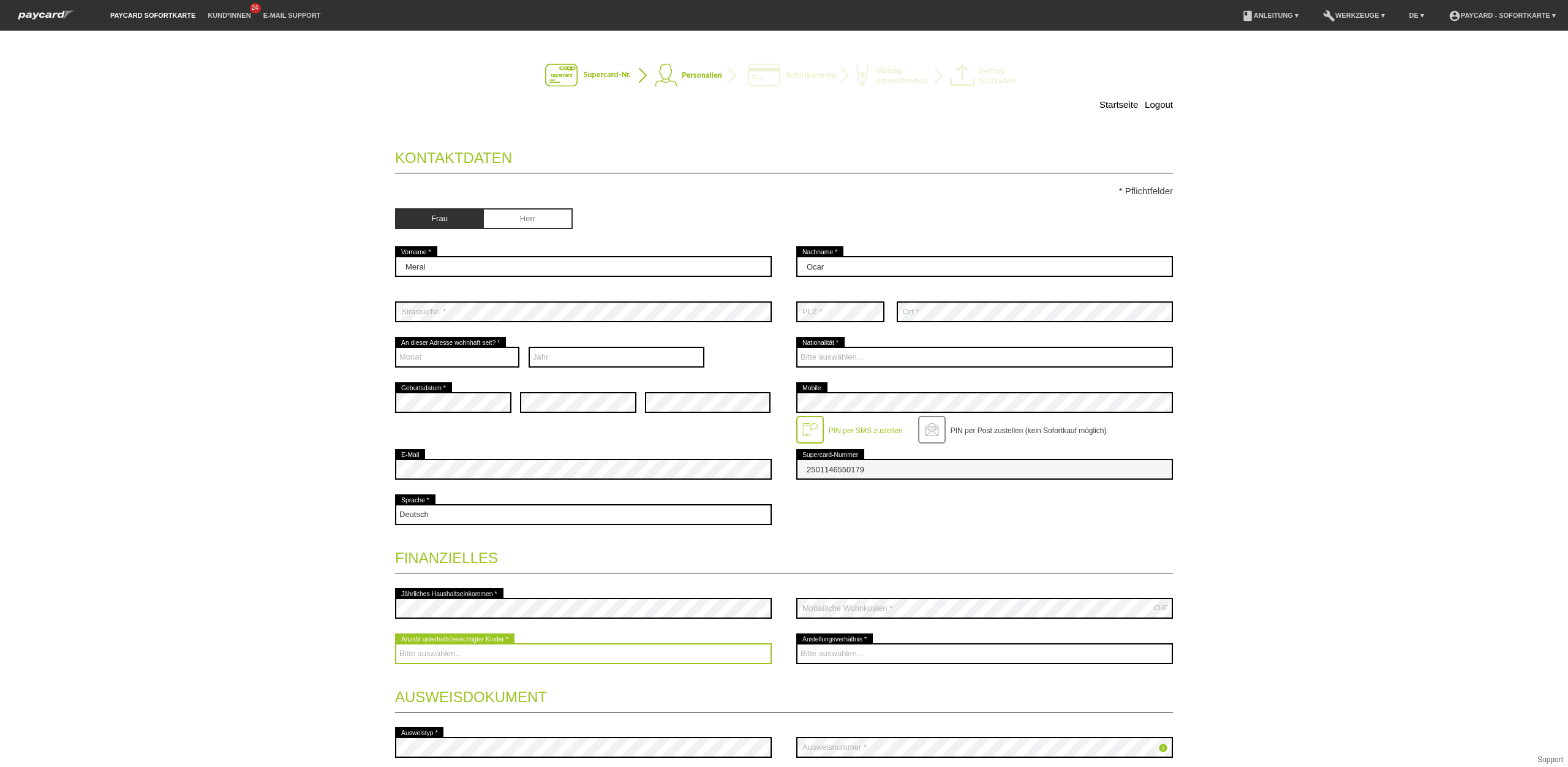
click at [626, 661] on select "Bitte auswählen... 0 1 2 3 4 5 6 7 8 9" at bounding box center [583, 654] width 377 height 20
select select "2"
click at [395, 645] on select "Bitte auswählen... 0 1 2 3 4 5 6 7 8 9" at bounding box center [583, 654] width 377 height 20
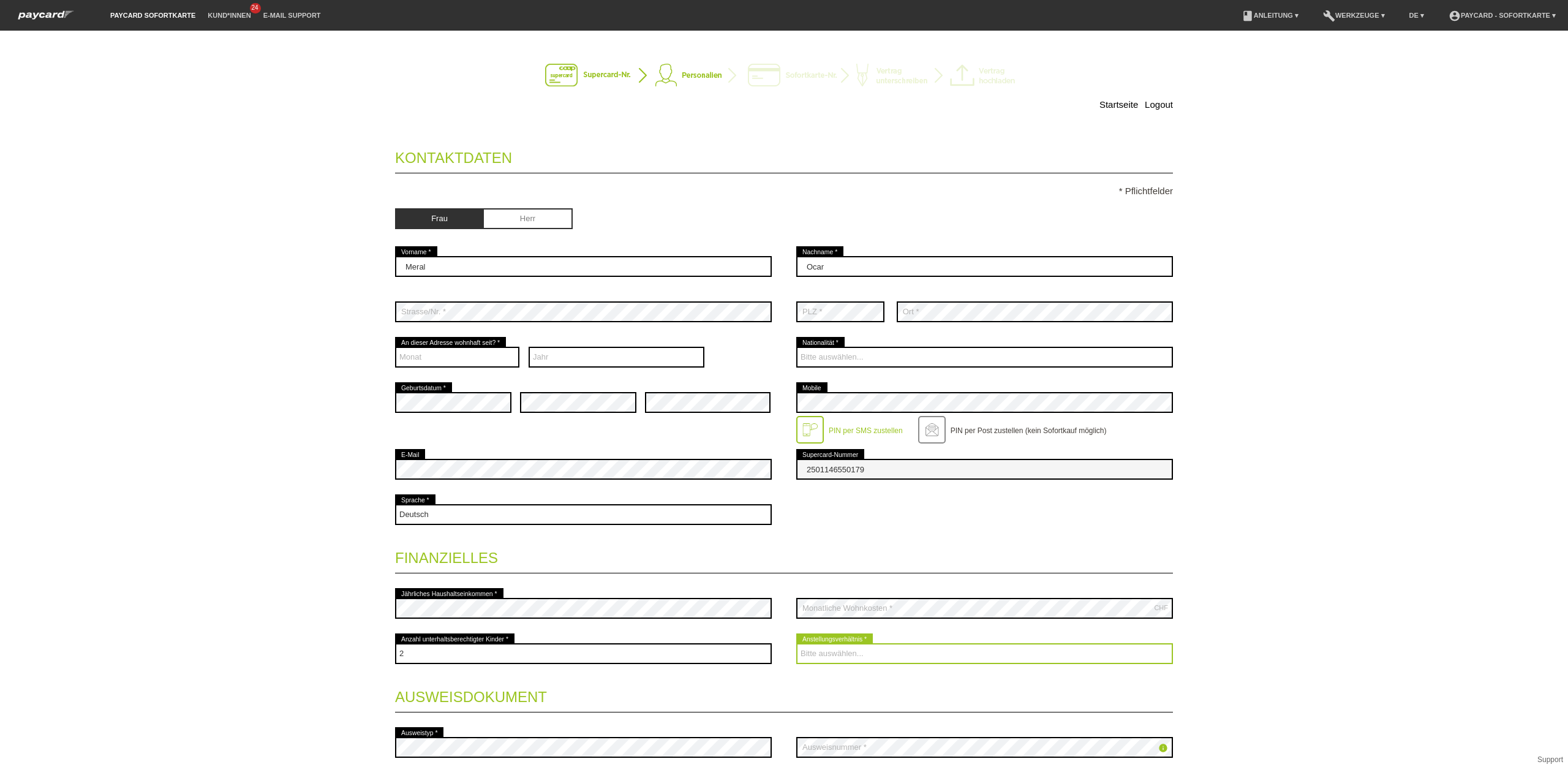
click at [976, 656] on select "Bitte auswählen... Unbefristet Befristet Lehrling/Student Pensioniert Nicht arb…" at bounding box center [984, 654] width 377 height 20
select select "UNLIMITED"
click at [796, 645] on select "Bitte auswählen... Unbefristet Befristet Lehrling/Student Pensioniert Nicht arb…" at bounding box center [984, 654] width 377 height 20
click at [1204, 509] on div "Startseite Logout Kontaktdaten * Pflichtfelder Frau [PERSON_NAME] error Ocar" at bounding box center [784, 454] width 858 height 823
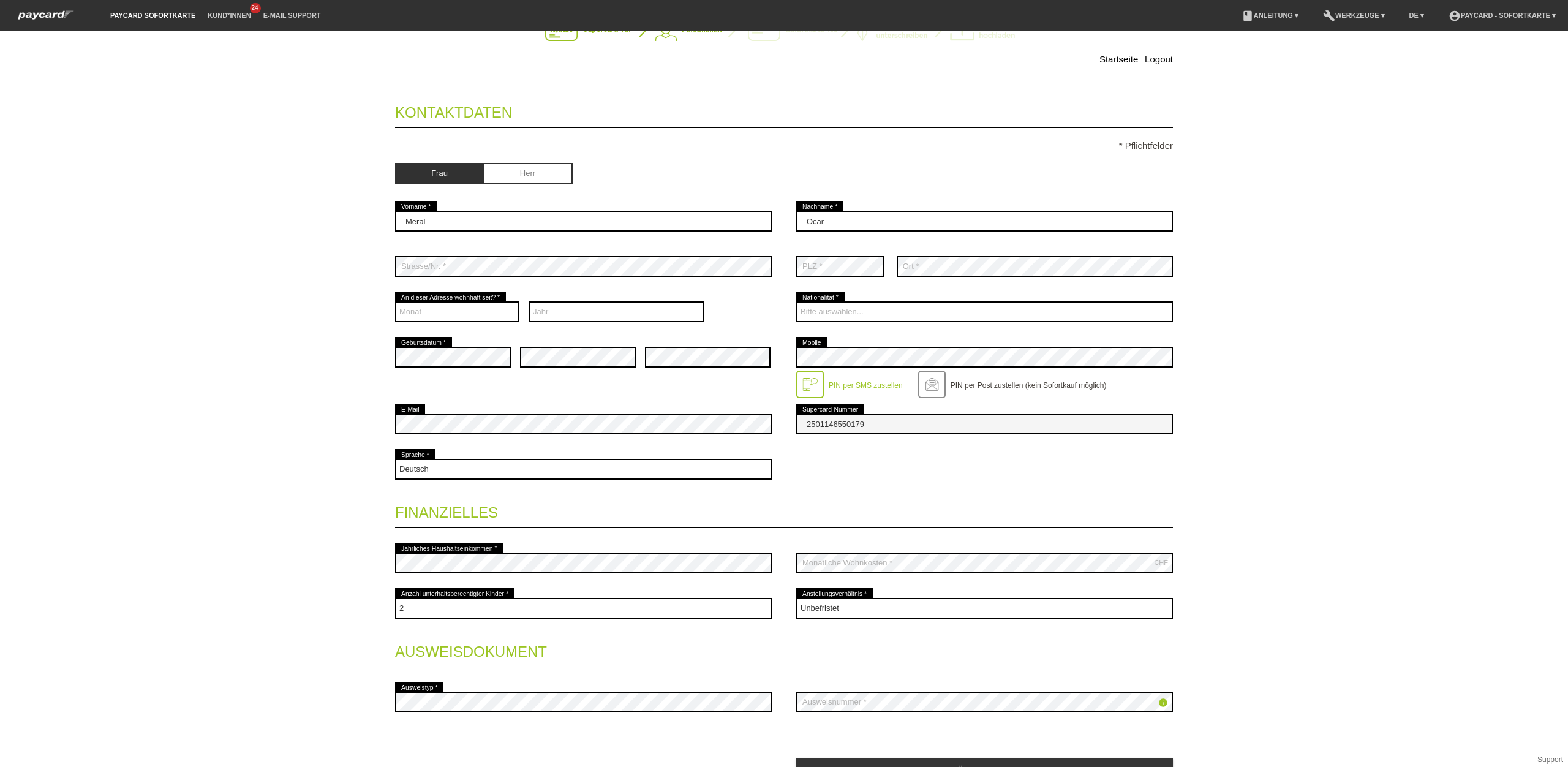
scroll to position [114, 0]
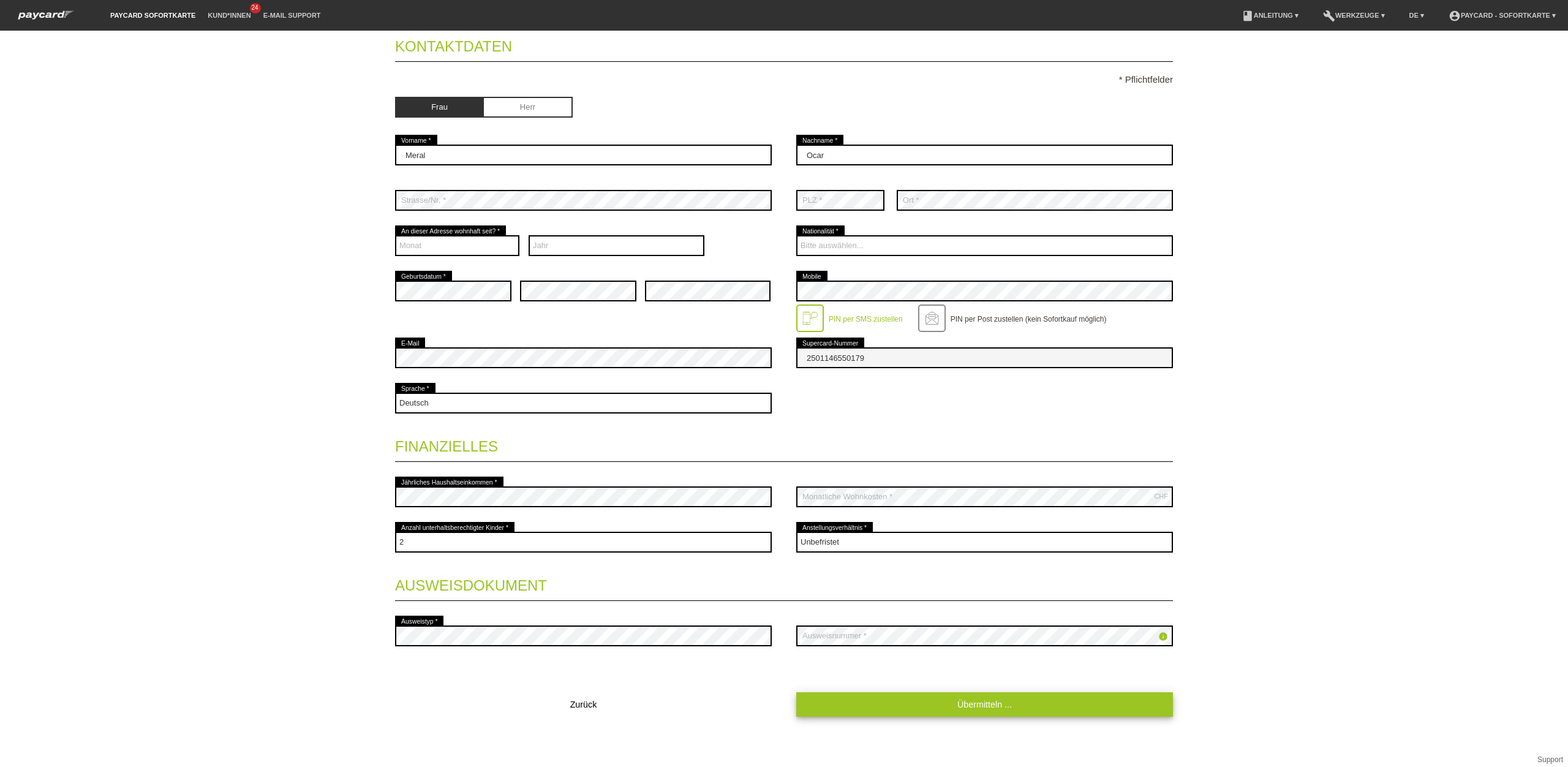
click at [1011, 701] on link "Übermitteln ..." at bounding box center [984, 704] width 377 height 24
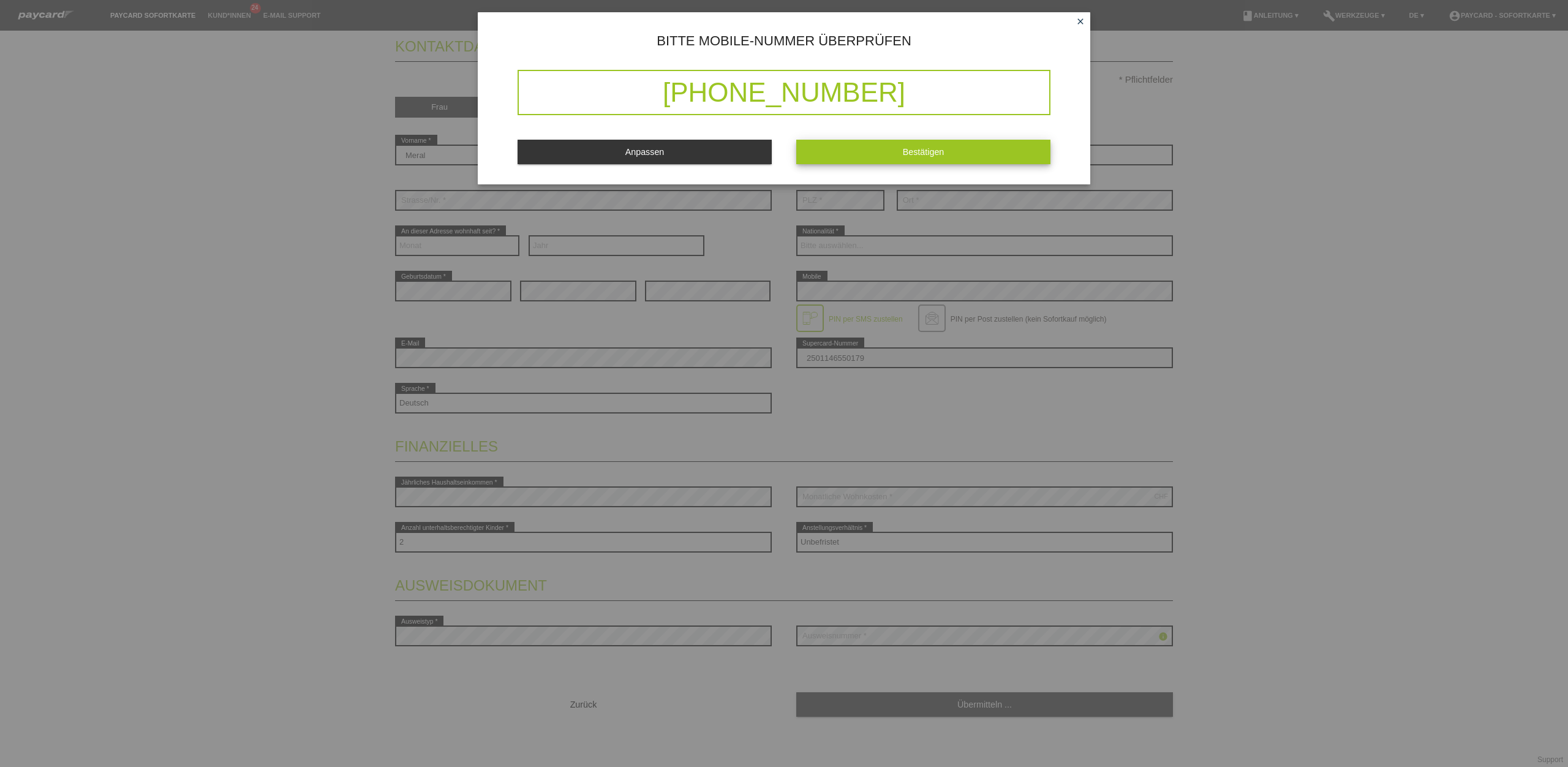
click at [945, 155] on button "Bestätigen" at bounding box center [923, 151] width 254 height 24
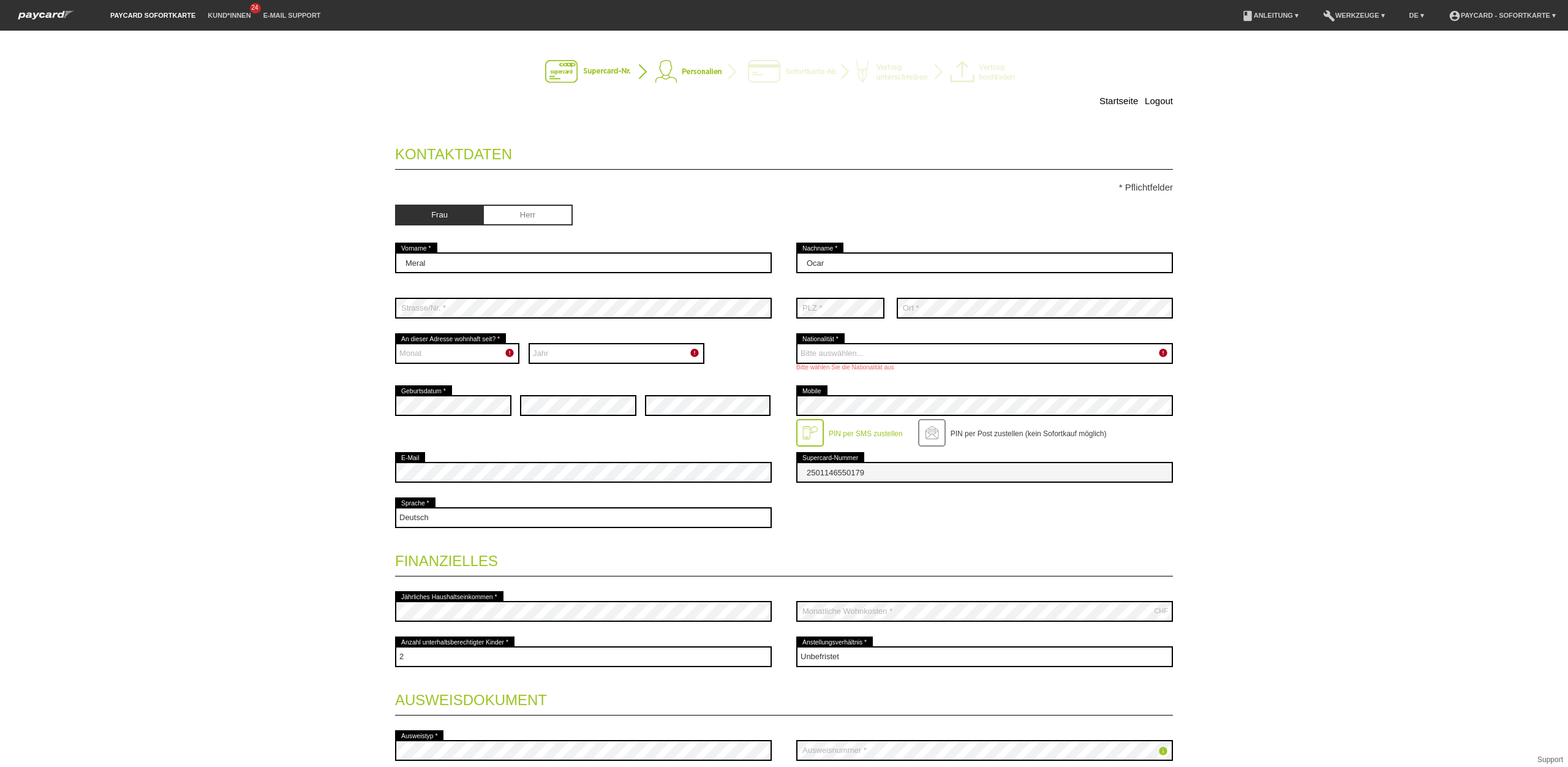
scroll to position [0, 0]
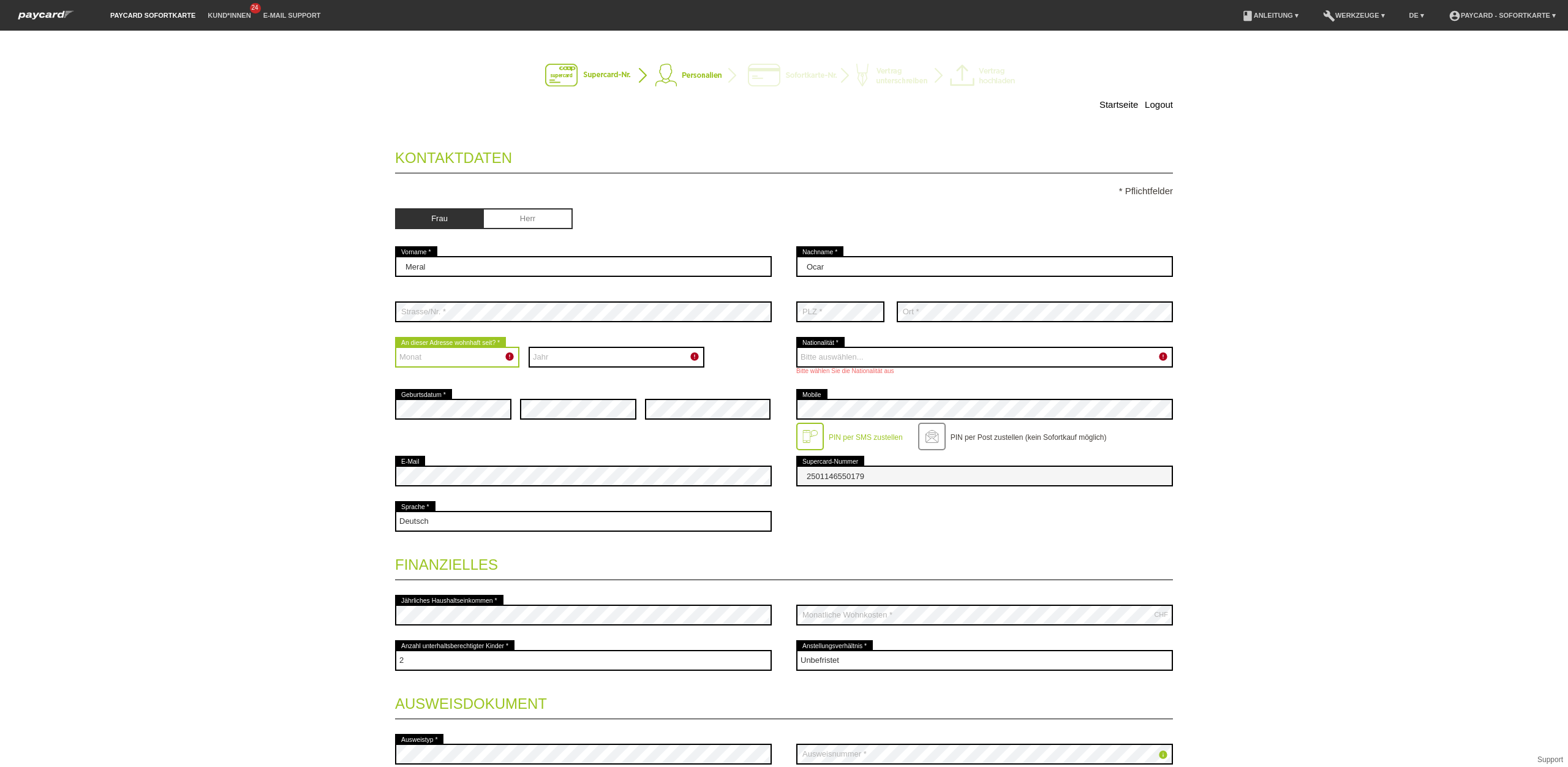
click at [472, 358] on select "Monat 01 02 03 04 05 06 07 08 09 10 11 12" at bounding box center [457, 357] width 124 height 20
select select "01"
click at [395, 348] on select "Monat 01 02 03 04 05 06 07 08 09 10 11 12" at bounding box center [457, 357] width 124 height 20
click at [640, 356] on select "Jahr 2025 2024 2023 2022 2021 2020 2019 2018 2017 2016" at bounding box center [616, 357] width 176 height 20
select select "2019"
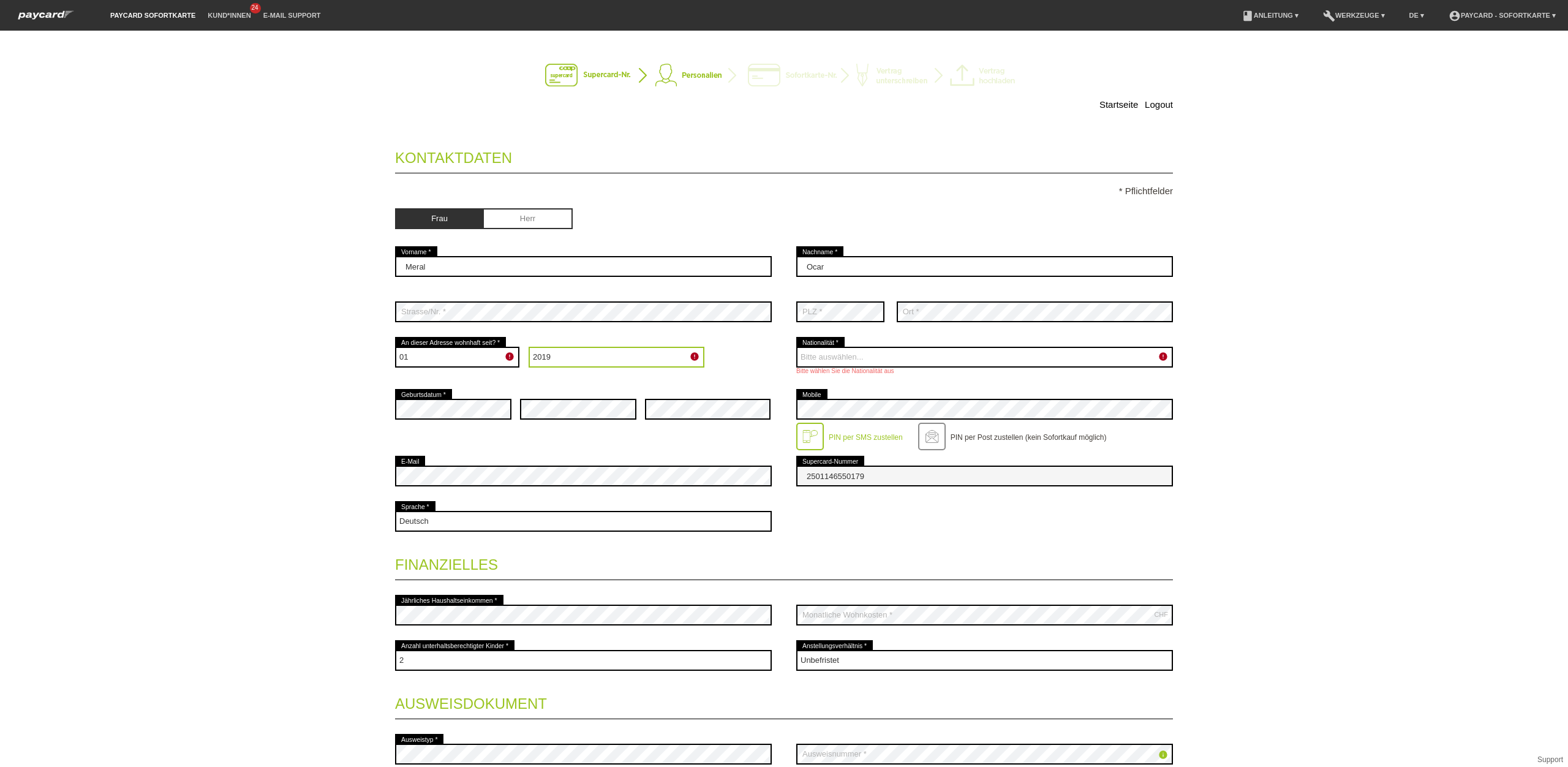
click at [528, 348] on select "Jahr 2025 2024 2023 2022 2021 2020 2019 2018 2017 2016" at bounding box center [616, 357] width 176 height 20
click at [1288, 429] on div "Startseite Logout Kontaktdaten * Pflichtfelder Frau Herr 01" at bounding box center [784, 399] width 1568 height 736
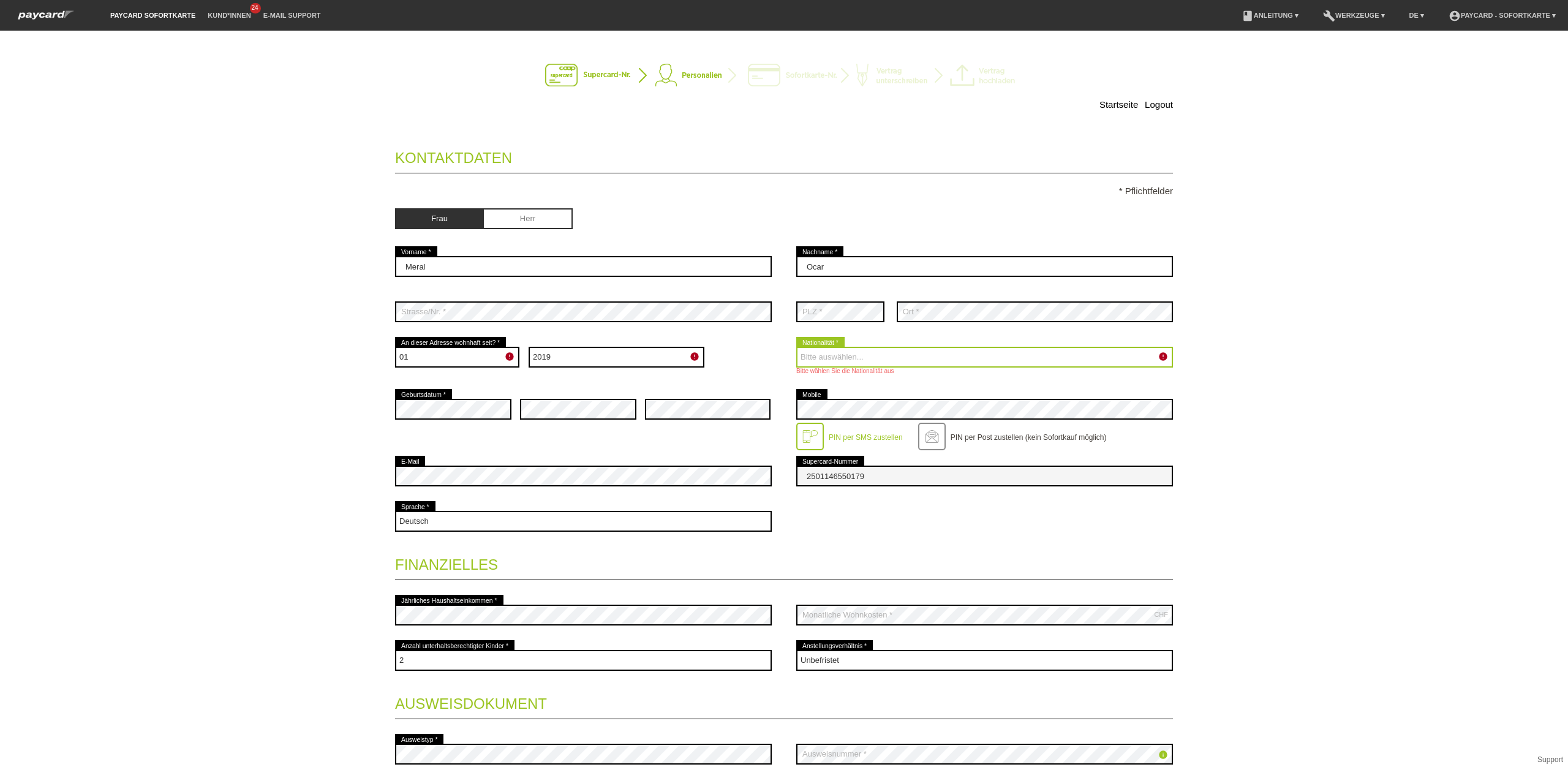
click at [891, 356] on select "Bitte auswählen... [GEOGRAPHIC_DATA] [GEOGRAPHIC_DATA] [GEOGRAPHIC_DATA] [GEOGR…" at bounding box center [984, 357] width 377 height 20
select select "CH"
click at [796, 348] on select "Bitte auswählen... [GEOGRAPHIC_DATA] [GEOGRAPHIC_DATA] [GEOGRAPHIC_DATA] [GEOGR…" at bounding box center [984, 357] width 377 height 20
click at [1141, 190] on p "* Pflichtfelder" at bounding box center [784, 191] width 778 height 10
click at [1338, 351] on div "Startseite Logout Kontaktdaten * Pflichtfelder Frau Herr 01" at bounding box center [784, 399] width 1568 height 736
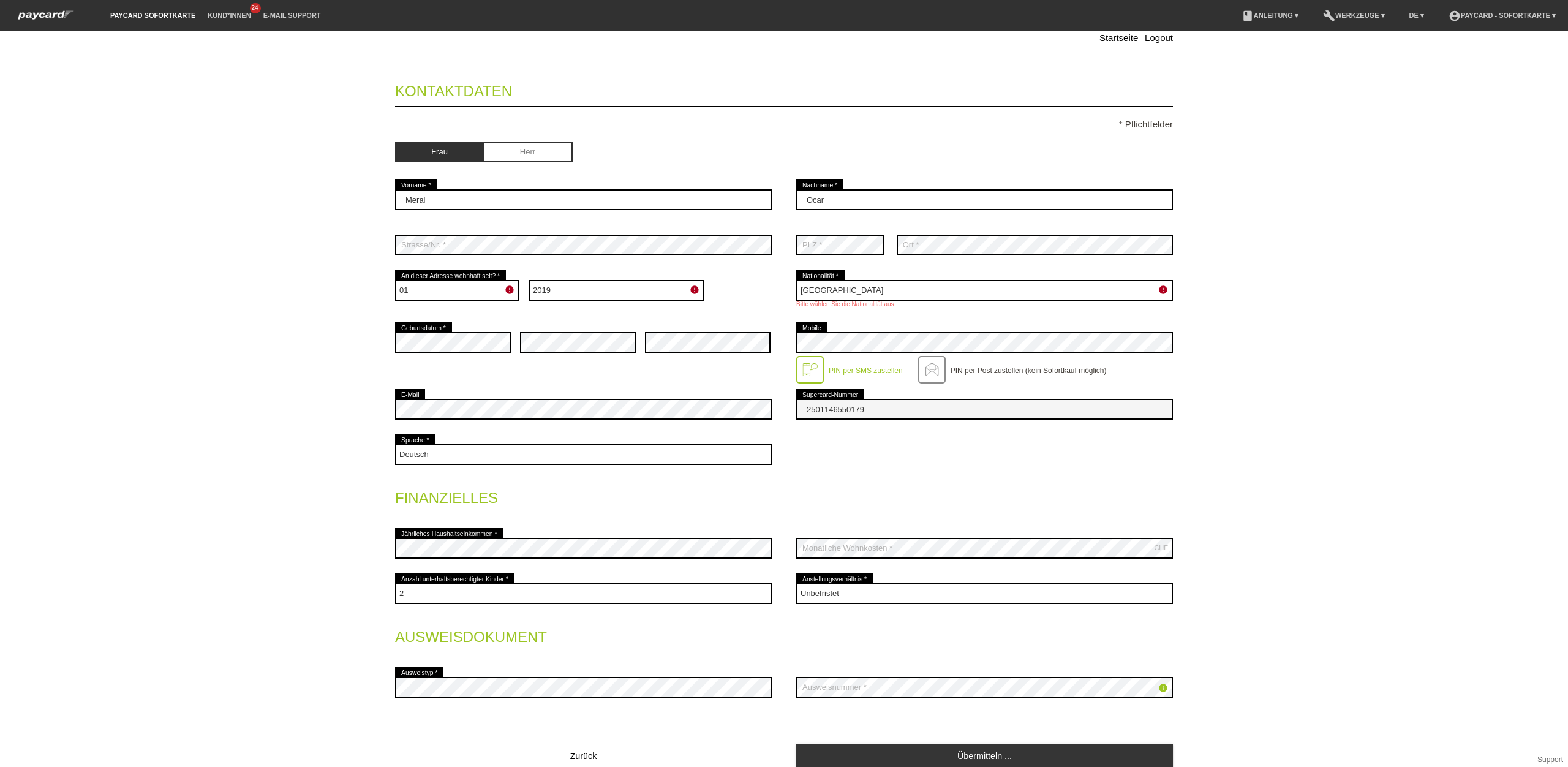
scroll to position [121, 0]
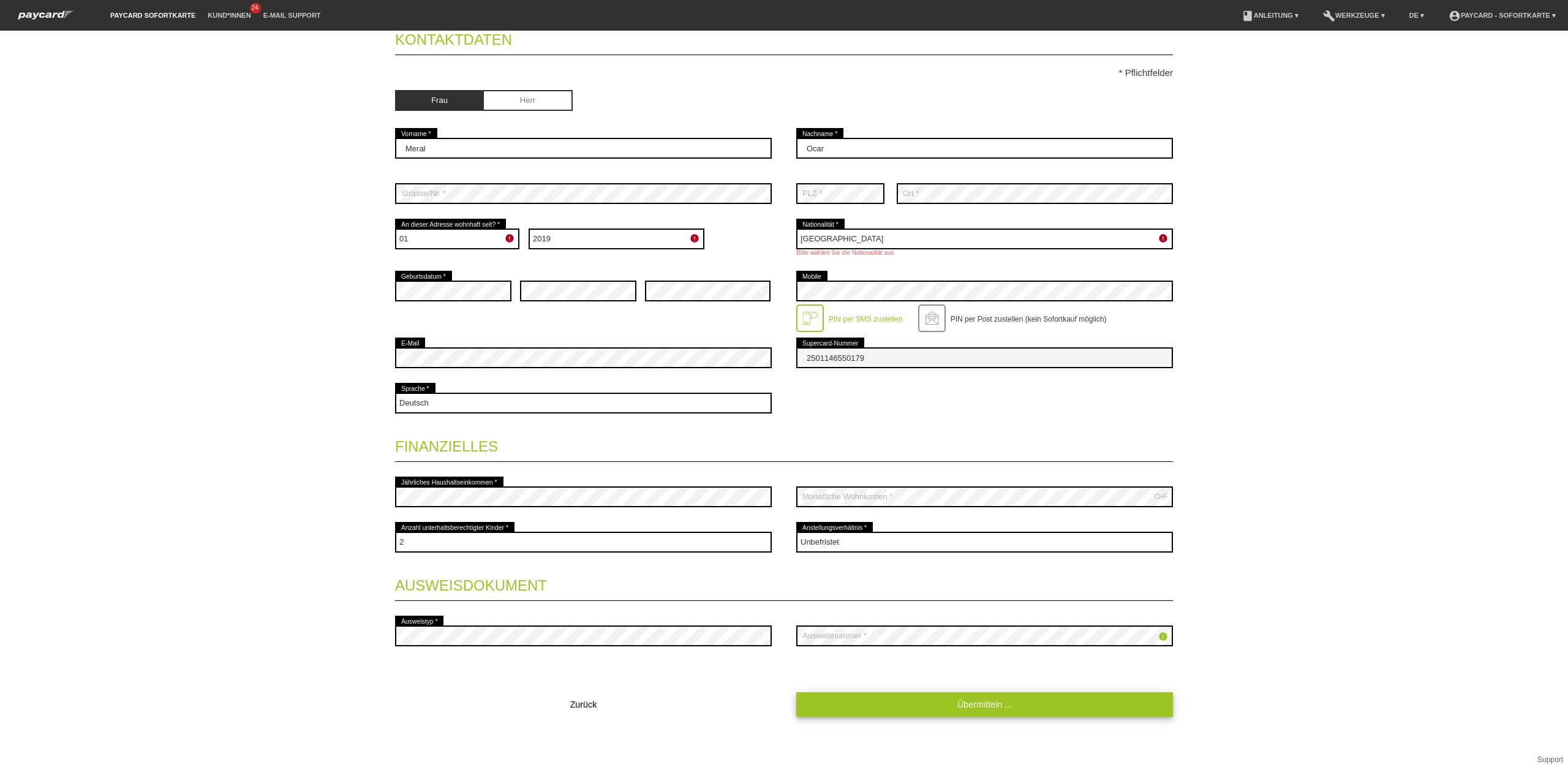
click at [987, 700] on link "Übermitteln ..." at bounding box center [984, 704] width 377 height 24
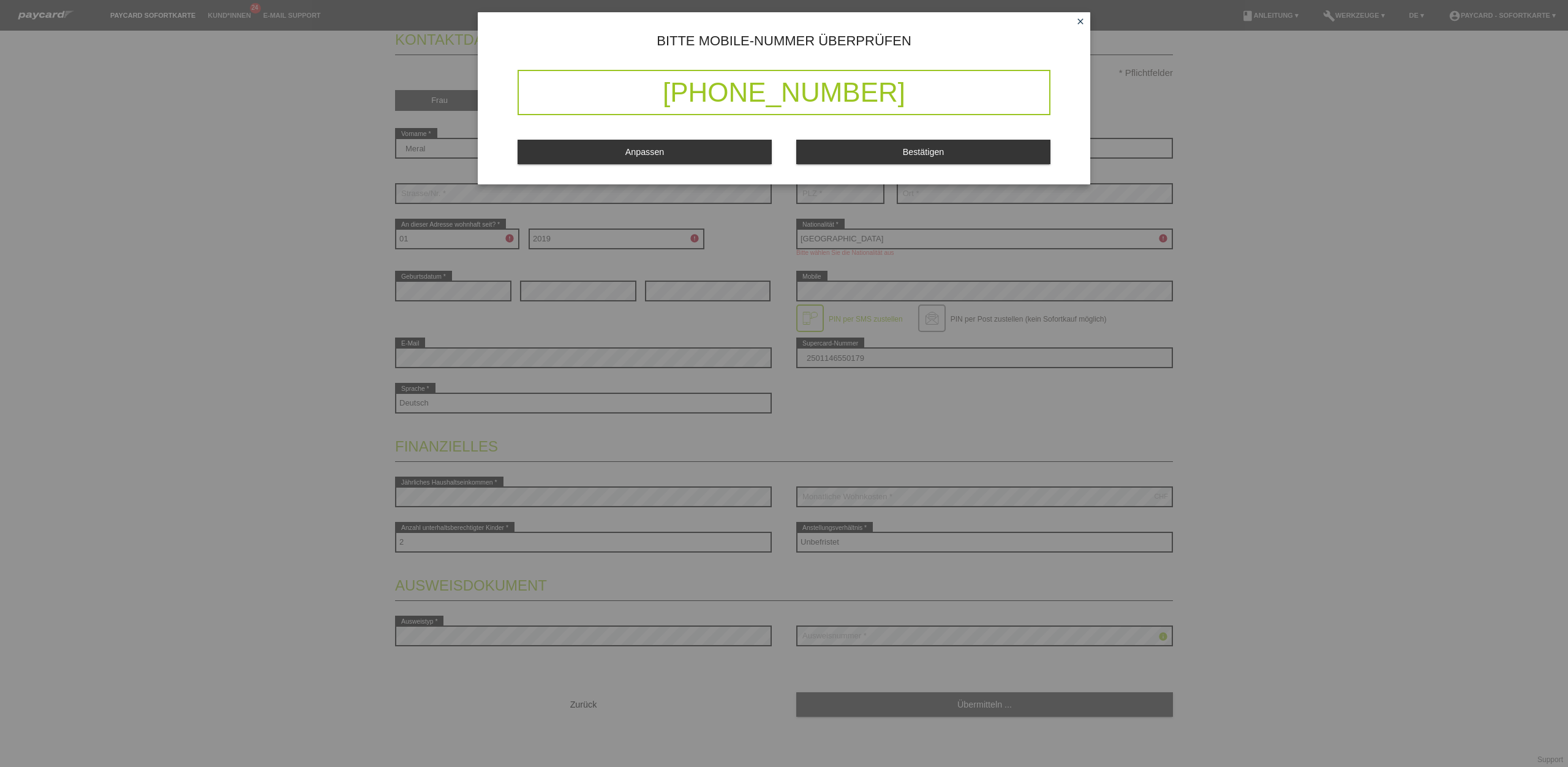
click at [923, 153] on span "Bestätigen" at bounding box center [923, 151] width 42 height 10
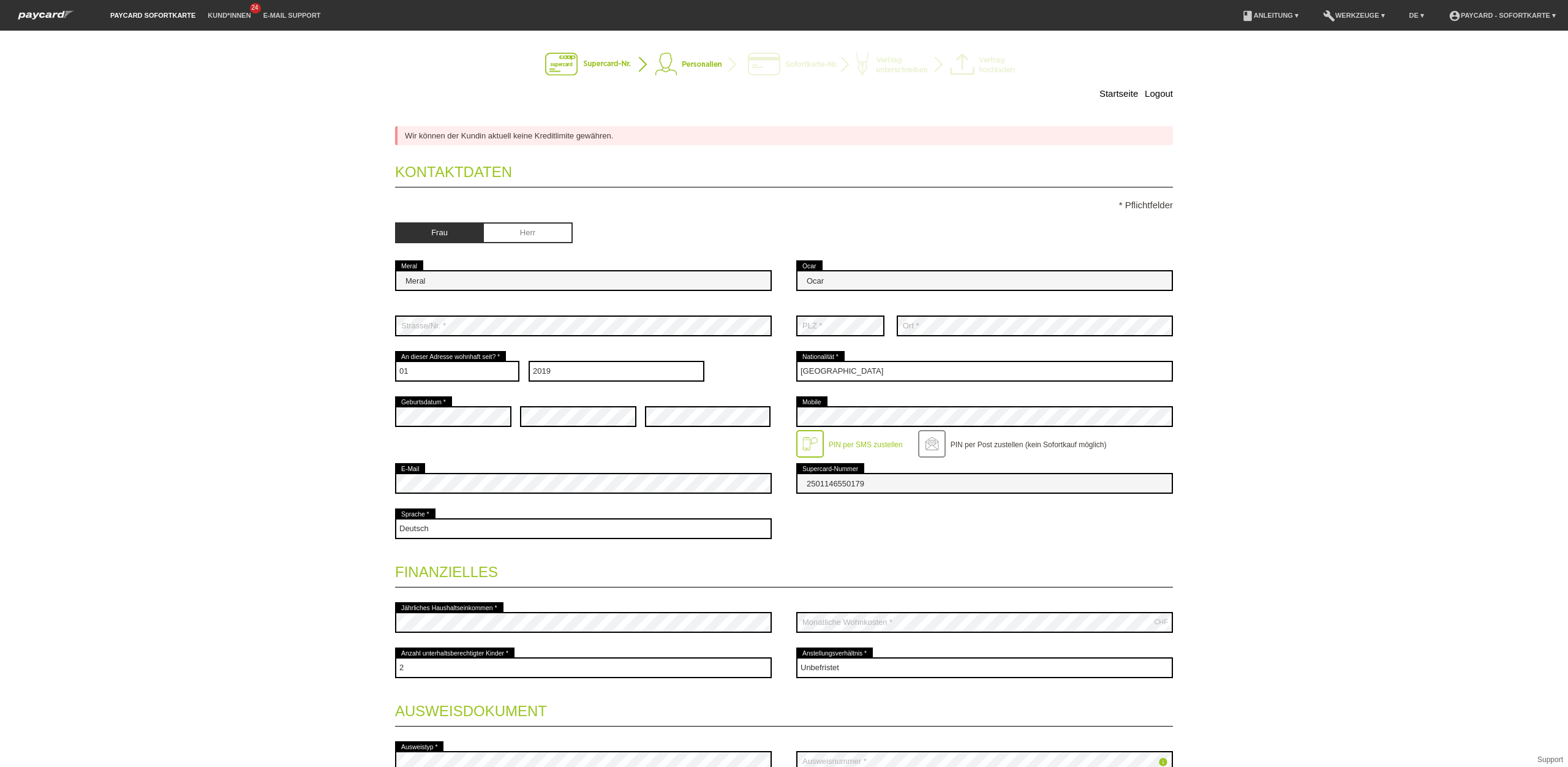
scroll to position [0, 0]
